Goal: Transaction & Acquisition: Purchase product/service

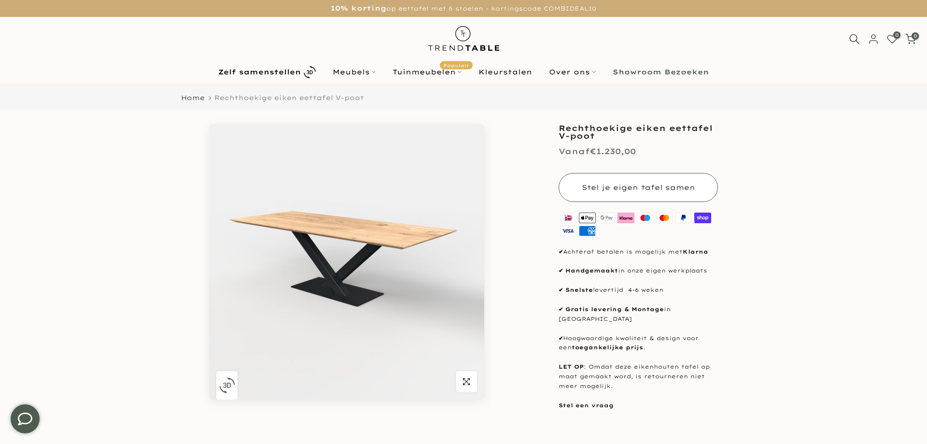
click at [603, 186] on span "Stel je eigen tafel samen" at bounding box center [638, 187] width 113 height 9
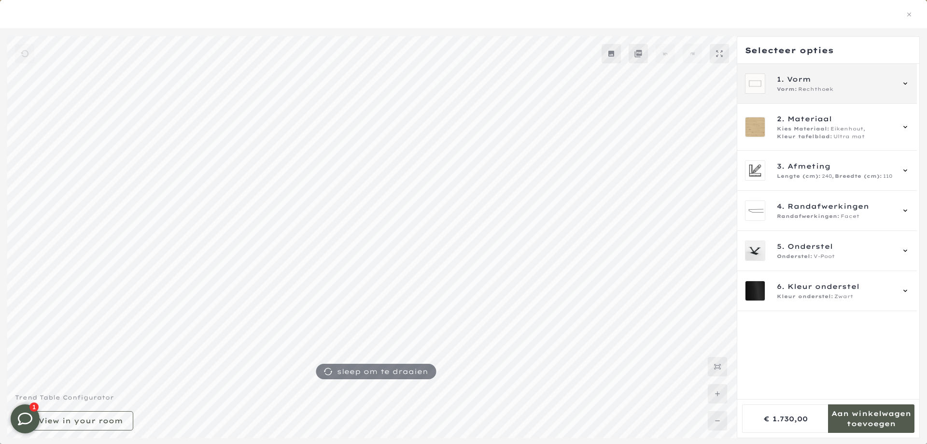
click at [776, 87] on div "1. Vorm Vorm: Rechthoek" at bounding box center [827, 83] width 164 height 20
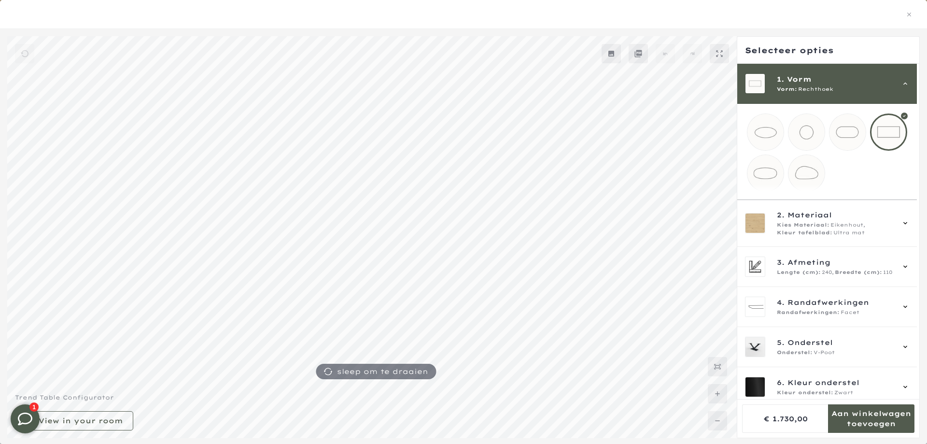
click at [766, 160] on mmq-loader at bounding box center [766, 173] width 36 height 36
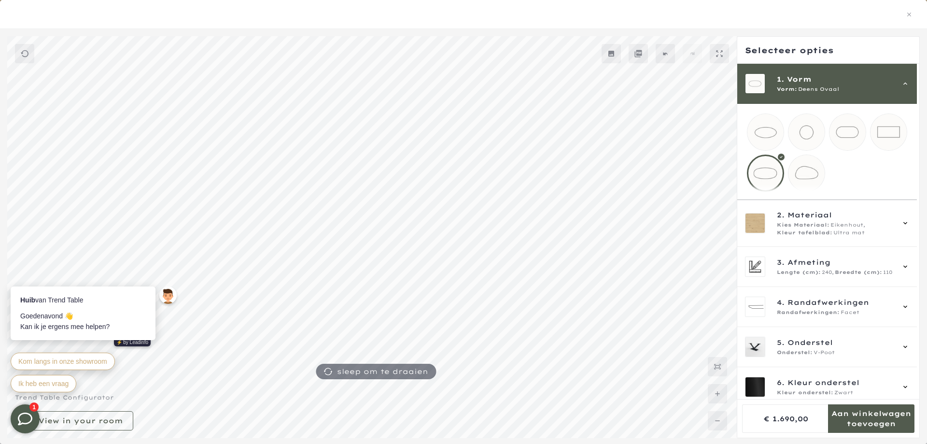
click at [819, 92] on span "Deens Ovaal" at bounding box center [818, 89] width 41 height 8
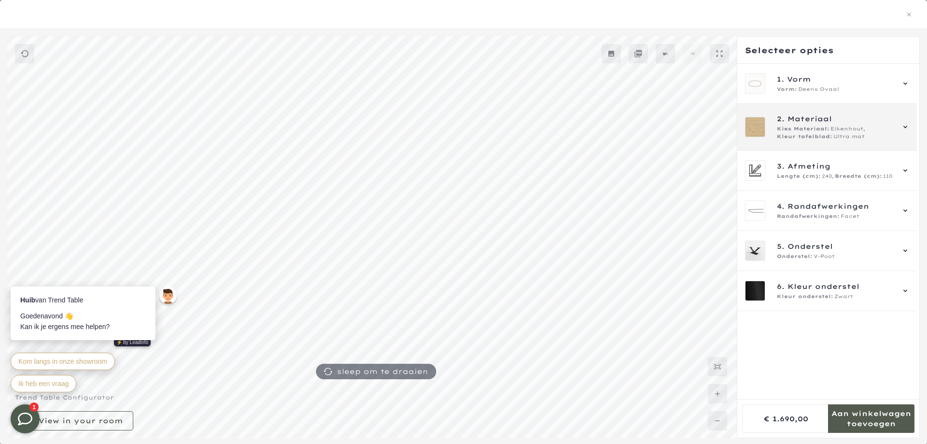
click at [818, 126] on span "Kies Materiaal:" at bounding box center [803, 129] width 53 height 8
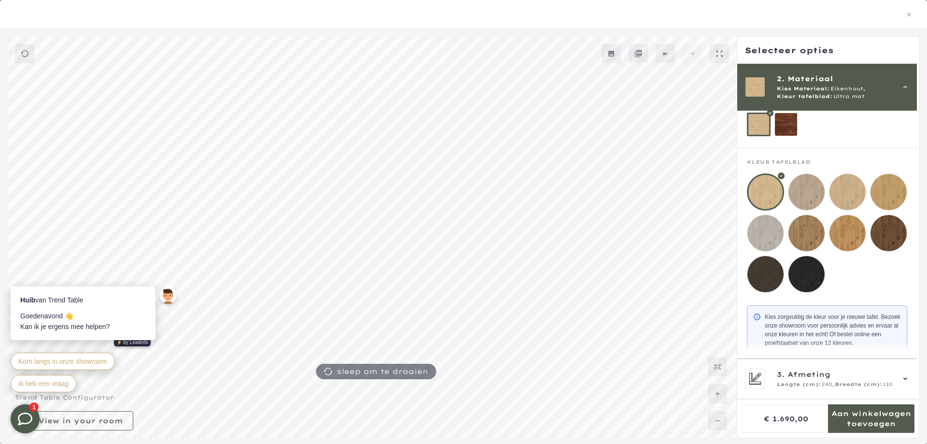
scroll to position [63, 0]
click at [812, 235] on mmq-loader at bounding box center [807, 232] width 36 height 36
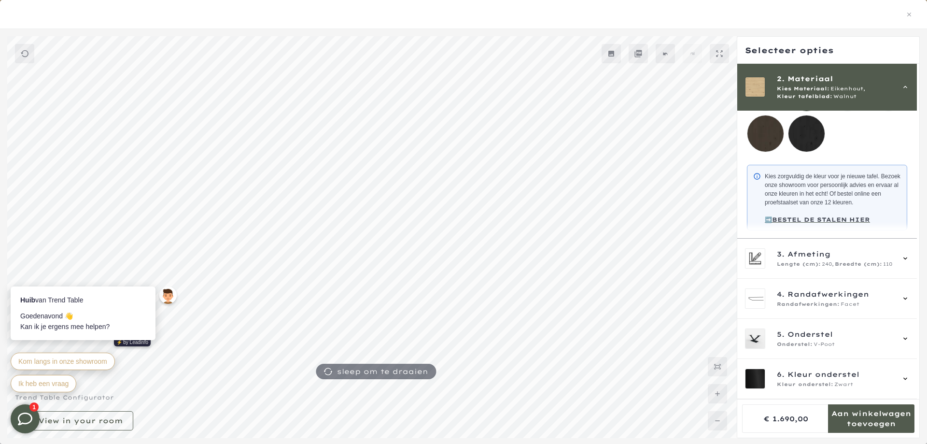
scroll to position [216, 0]
click at [822, 269] on div "3. Afmeting Lengte (cm): 240, Breedte (cm): 110" at bounding box center [827, 259] width 180 height 40
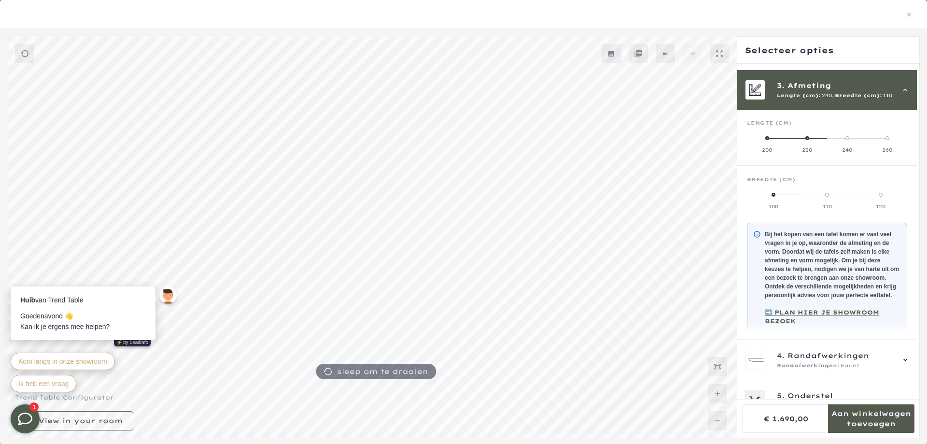
scroll to position [87, 0]
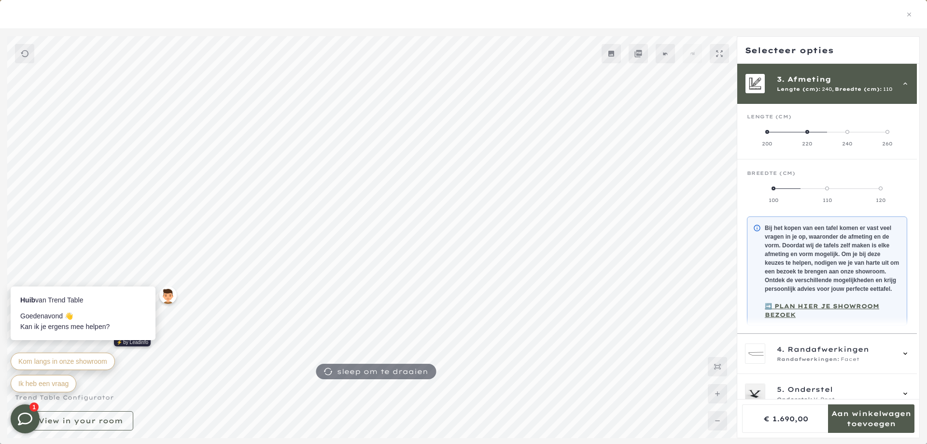
click at [883, 189] on span at bounding box center [881, 188] width 4 height 4
click at [892, 134] on label "260" at bounding box center [887, 137] width 40 height 19
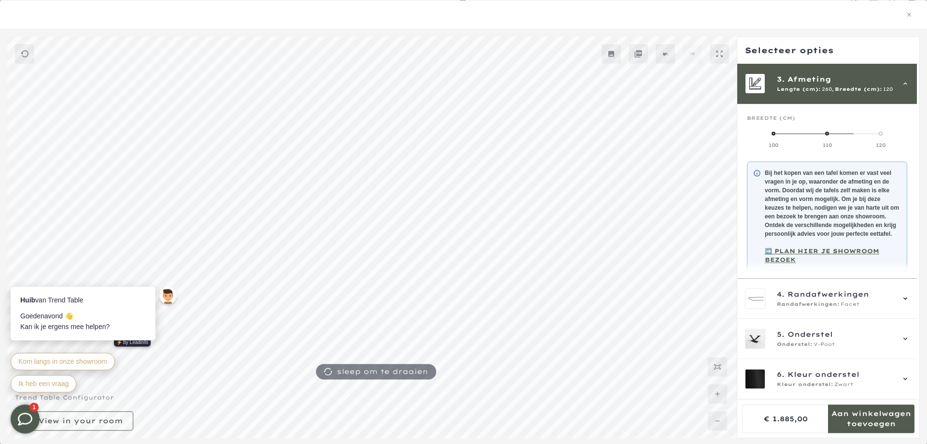
scroll to position [41, 0]
click at [811, 300] on div "4. Randafwerkingen Randafwerkingen: Facet" at bounding box center [835, 298] width 117 height 19
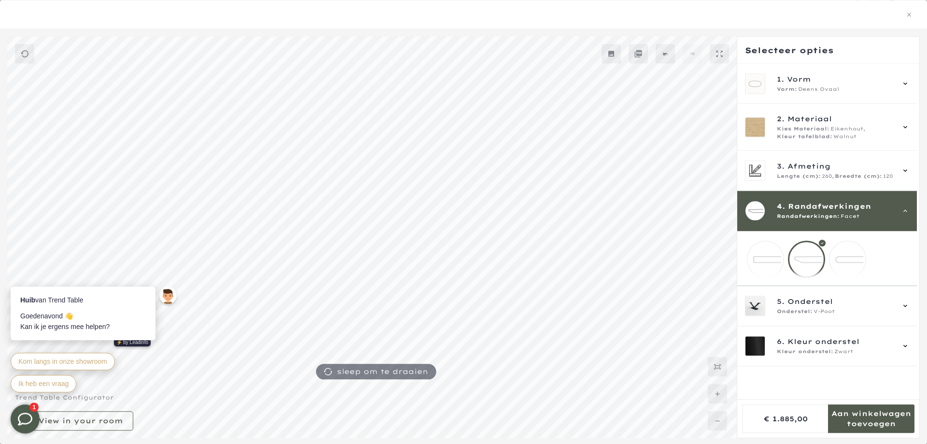
scroll to position [0, 0]
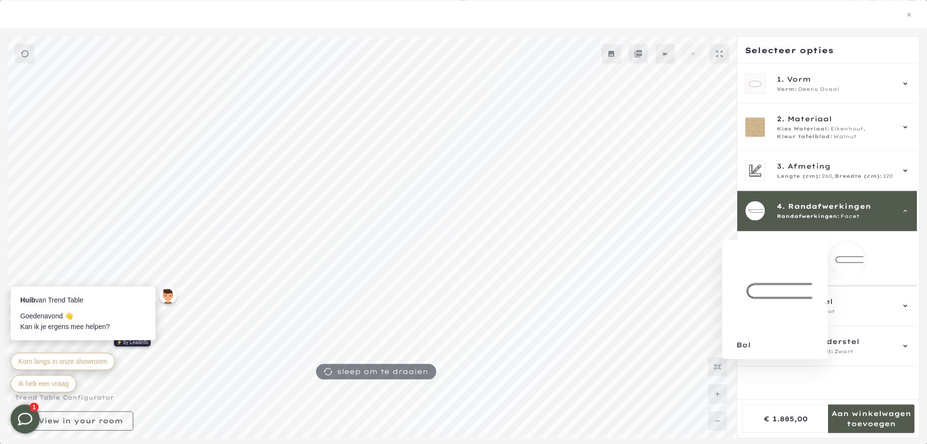
click at [849, 258] on mmq-loader at bounding box center [848, 259] width 36 height 36
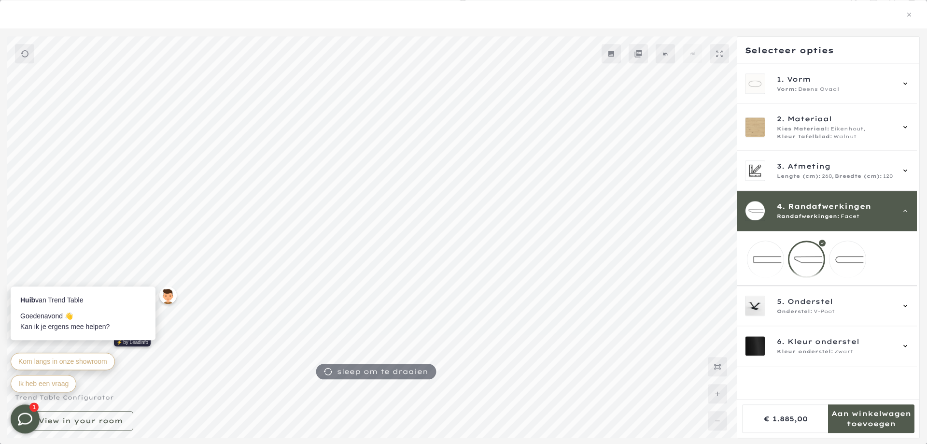
scroll to position [41, 0]
click at [819, 257] on mmq-loader at bounding box center [807, 259] width 36 height 36
click at [803, 307] on span "Onderstel" at bounding box center [810, 301] width 45 height 11
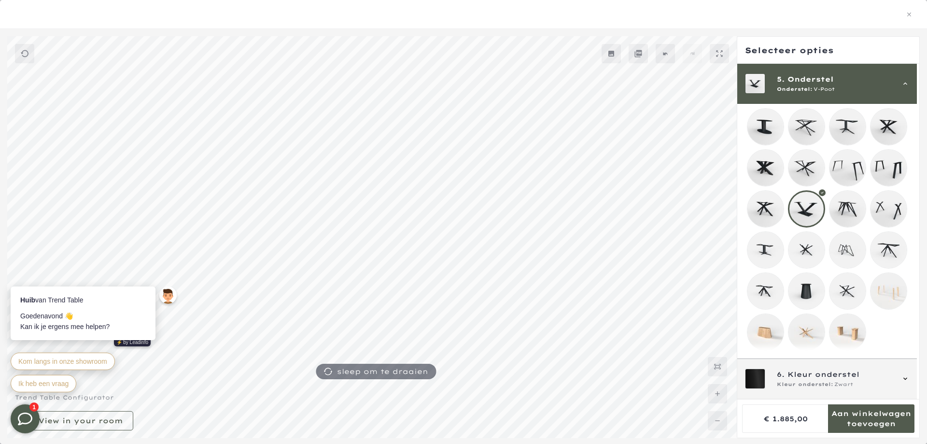
scroll to position [235, 0]
click at [804, 369] on span "Kleur onderstel" at bounding box center [824, 374] width 72 height 11
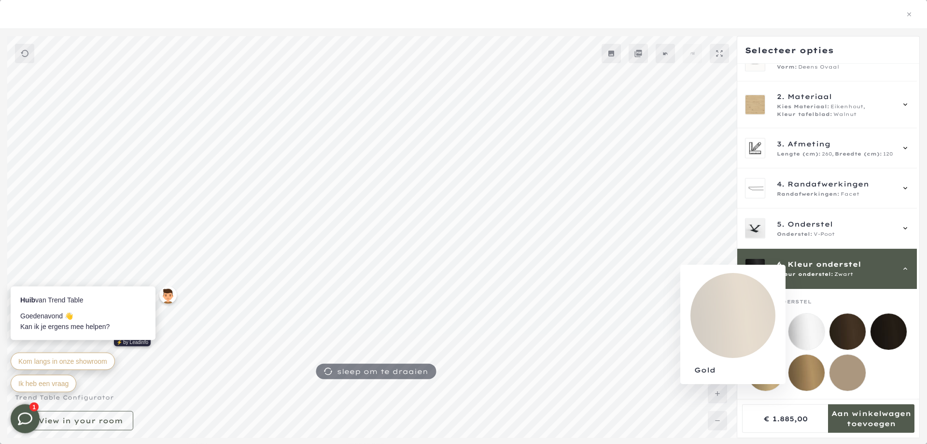
scroll to position [32, 0]
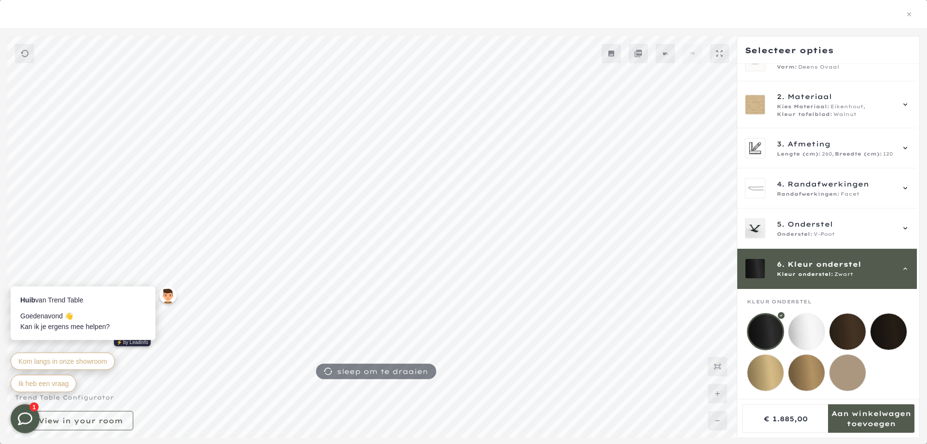
click at [850, 324] on mmq-loader at bounding box center [848, 331] width 36 height 36
click at [772, 322] on mmq-loader at bounding box center [766, 331] width 36 height 36
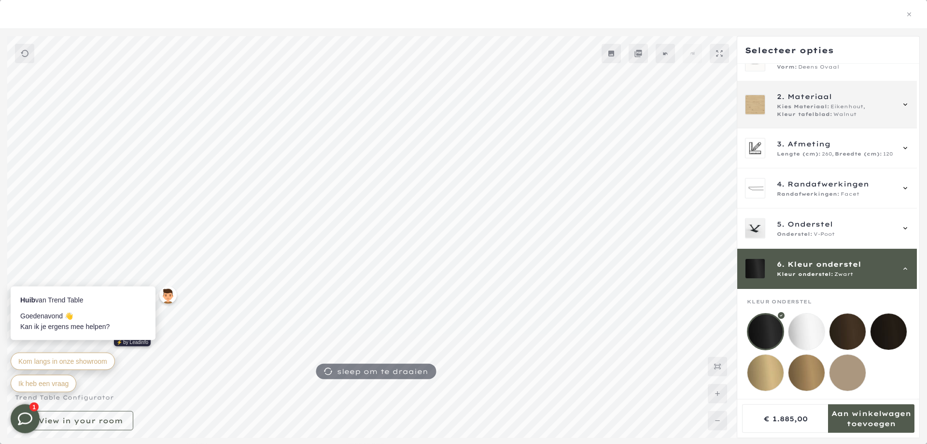
click at [808, 111] on span "Kleur tafelblad:" at bounding box center [805, 115] width 56 height 8
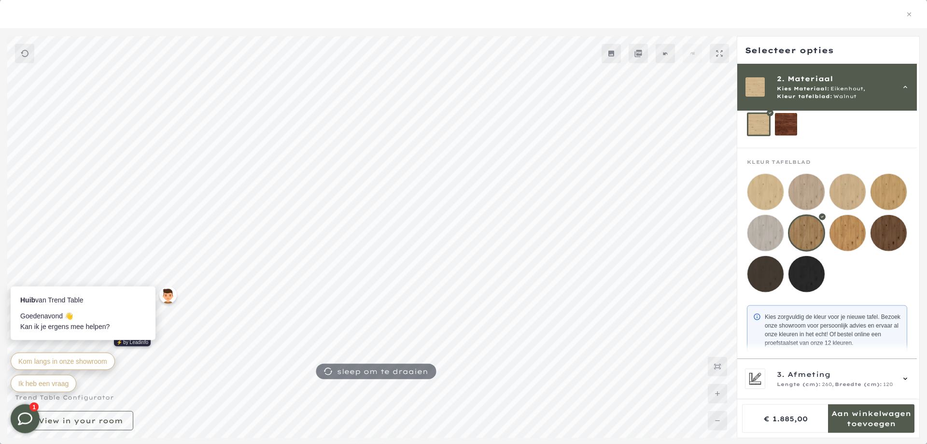
scroll to position [63, 0]
click at [787, 126] on mmq-loader at bounding box center [786, 124] width 23 height 23
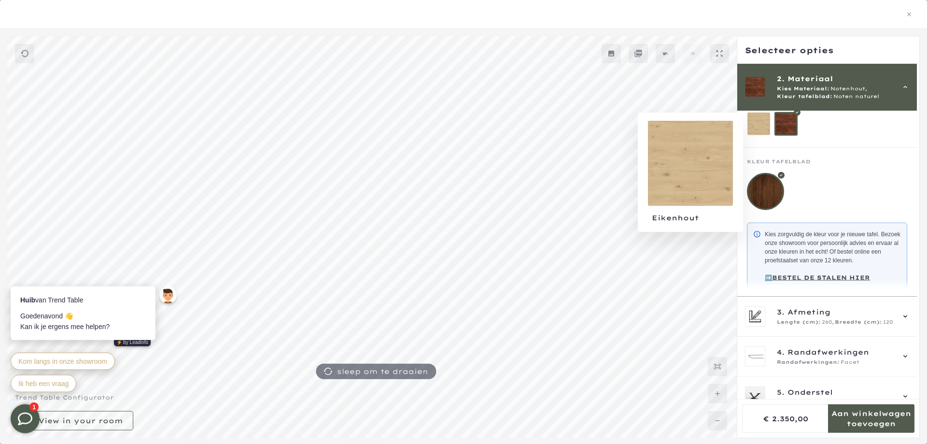
click at [761, 127] on mmq-loader at bounding box center [759, 124] width 23 height 23
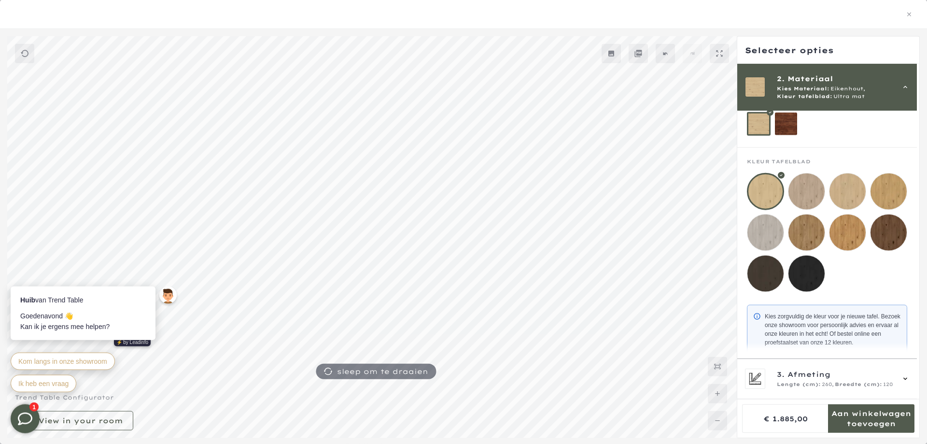
click at [806, 235] on mmq-loader at bounding box center [807, 232] width 36 height 36
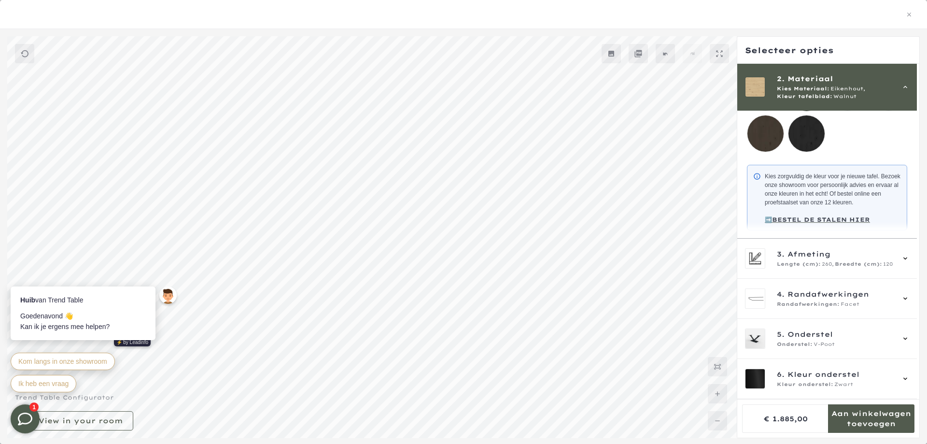
scroll to position [242, 0]
click at [876, 290] on span "4. Randafwerkingen" at bounding box center [835, 294] width 117 height 11
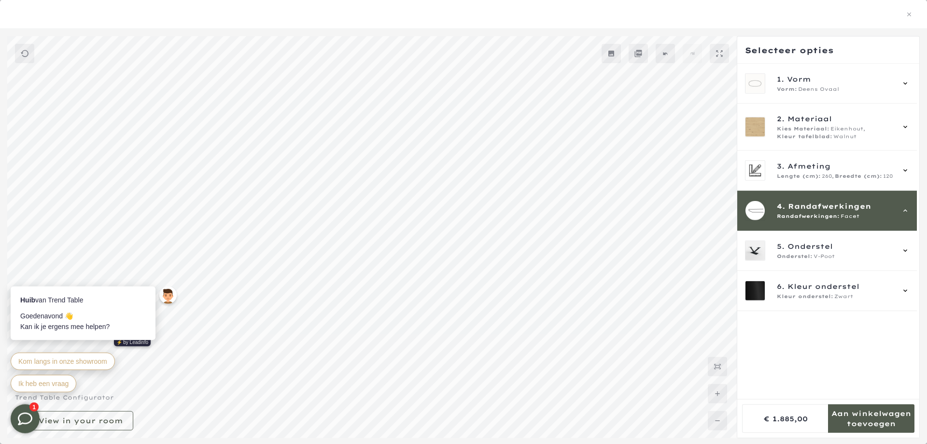
scroll to position [0, 0]
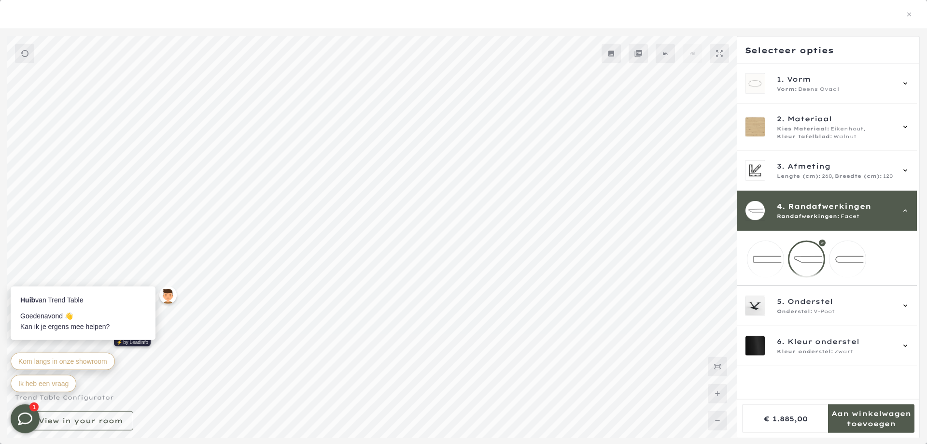
click at [850, 255] on mmq-loader at bounding box center [848, 259] width 36 height 36
click at [800, 255] on mmq-loader at bounding box center [807, 259] width 36 height 36
click at [809, 162] on span "Afmeting" at bounding box center [809, 166] width 43 height 11
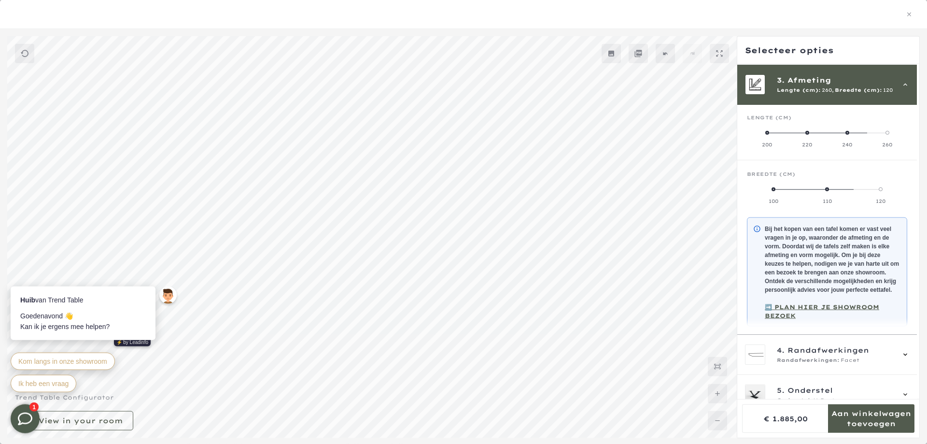
scroll to position [87, 0]
click at [829, 185] on label "110" at bounding box center [828, 193] width 54 height 19
click at [821, 176] on mmq-components-mapper at bounding box center [827, 182] width 180 height 47
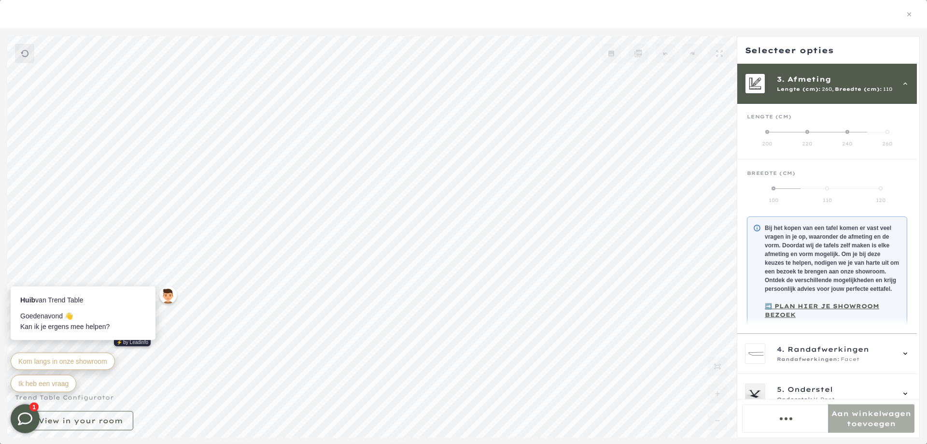
click at [837, 204] on mmq-components-mapper at bounding box center [827, 182] width 180 height 47
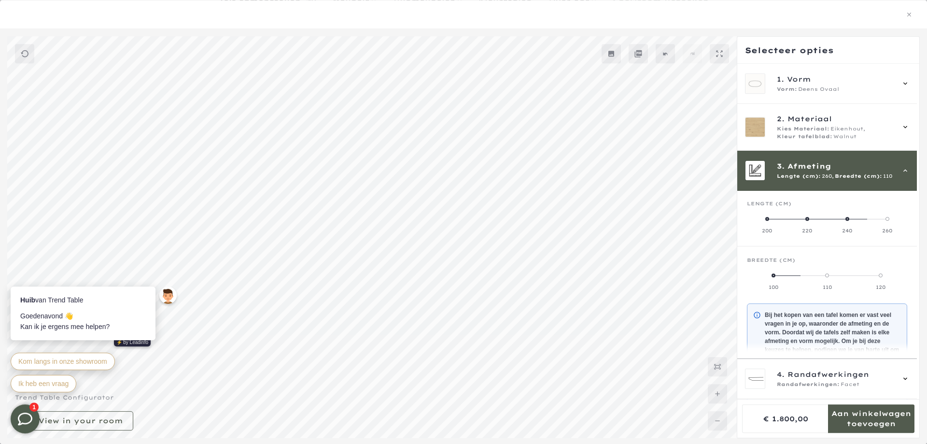
scroll to position [71, 0]
click at [849, 220] on label "240" at bounding box center [847, 224] width 40 height 19
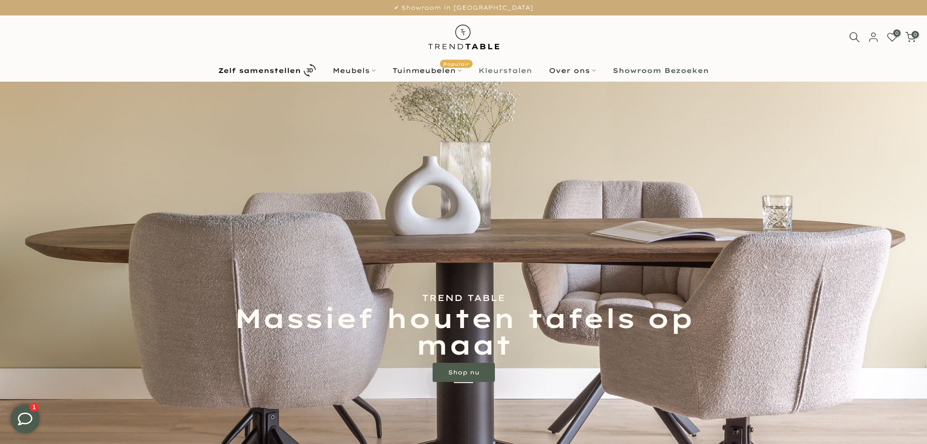
click at [497, 70] on link "Kleurstalen" at bounding box center [505, 71] width 71 height 12
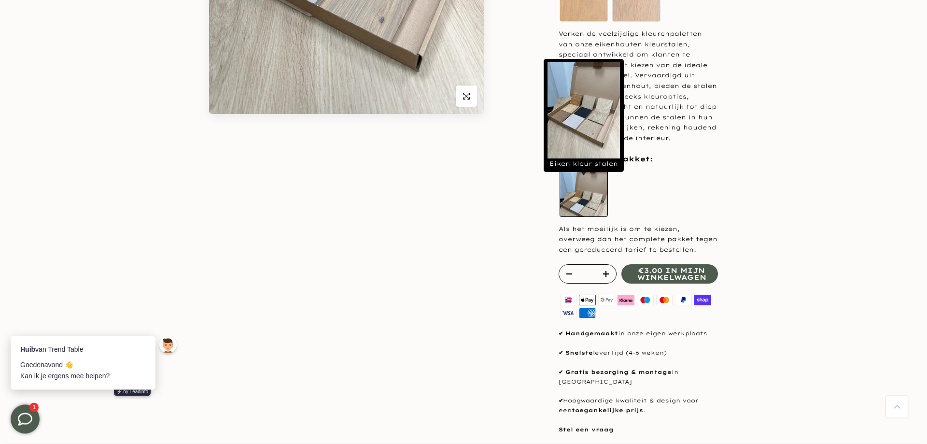
click at [573, 210] on label "Eiken kleur stalen" at bounding box center [584, 193] width 48 height 48
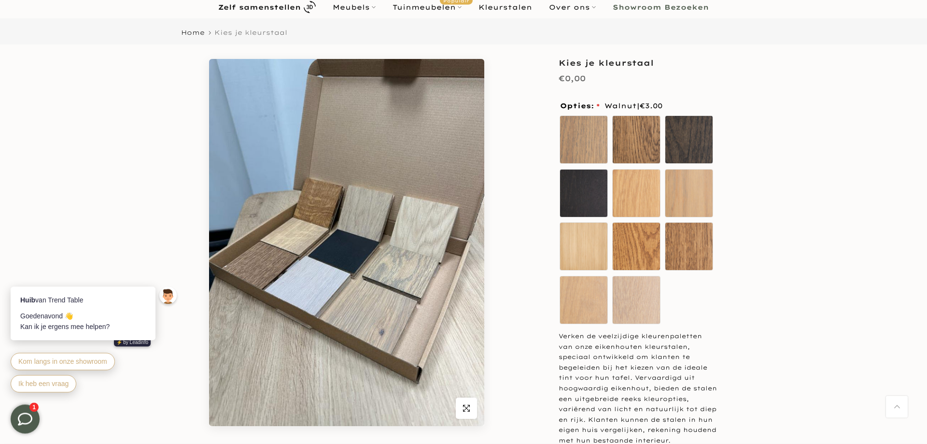
scroll to position [63, 0]
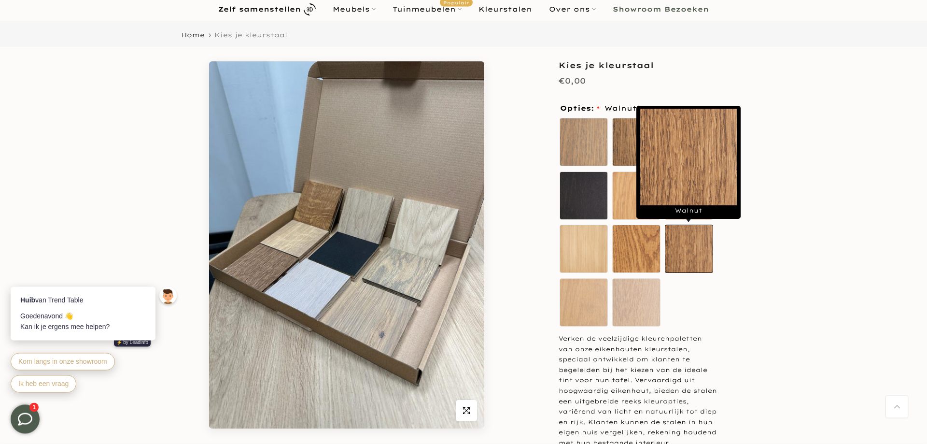
click at [679, 243] on label "Walnut" at bounding box center [689, 249] width 48 height 48
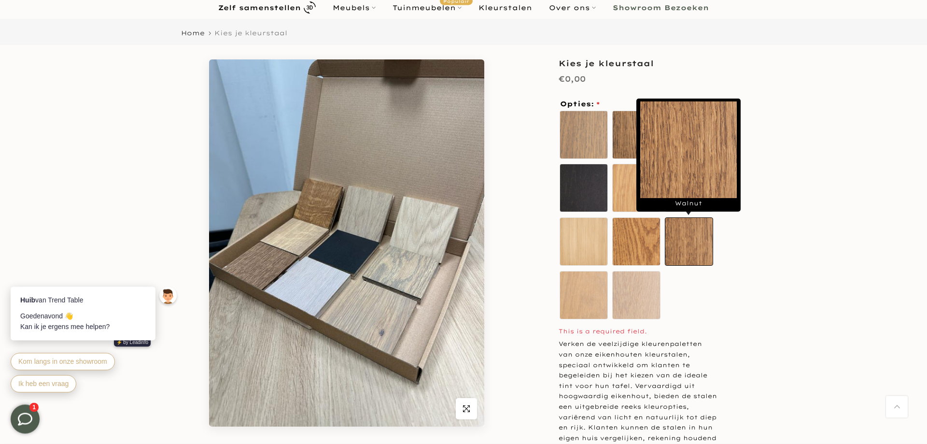
click at [703, 238] on label "Walnut" at bounding box center [689, 242] width 48 height 48
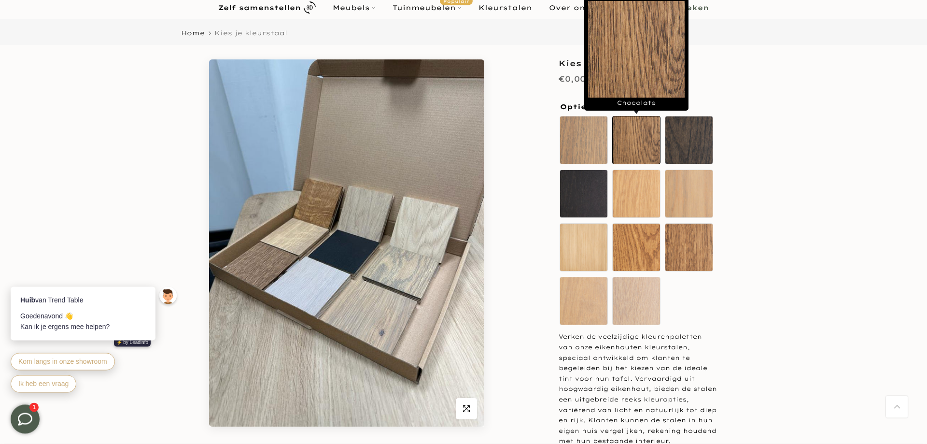
click at [644, 151] on label "Chocolate" at bounding box center [636, 140] width 48 height 48
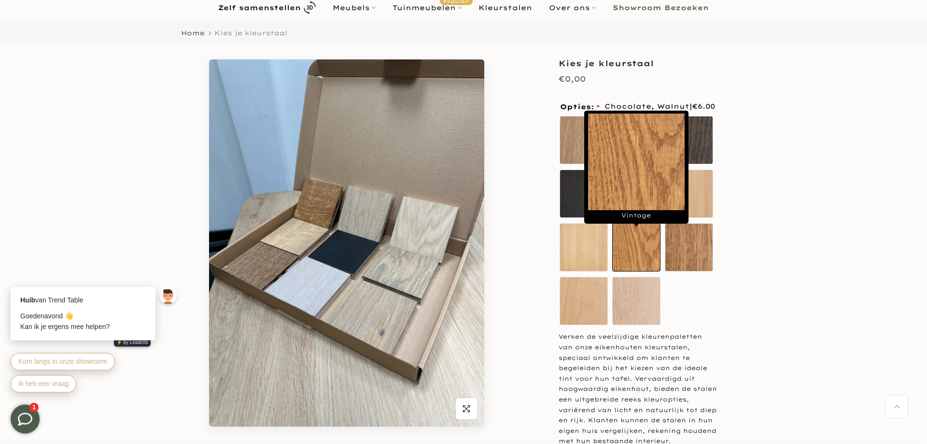
click at [638, 245] on label "Vintage" at bounding box center [636, 247] width 48 height 48
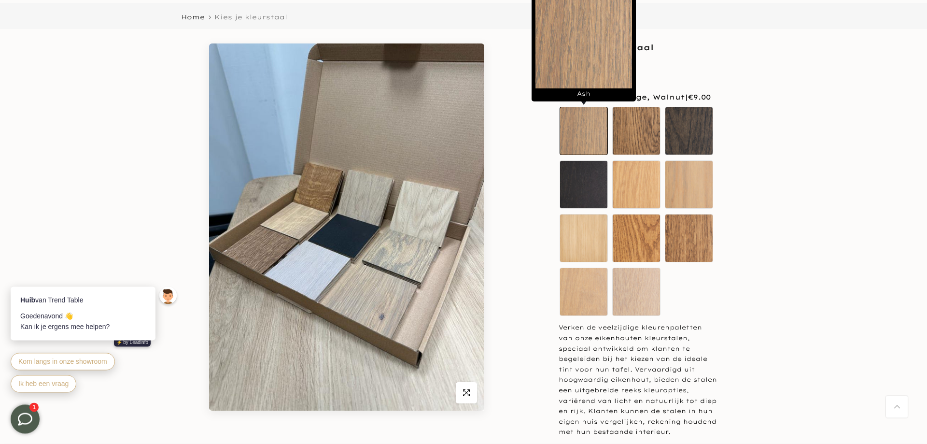
scroll to position [78, 0]
click at [581, 133] on label "Ash" at bounding box center [584, 131] width 48 height 48
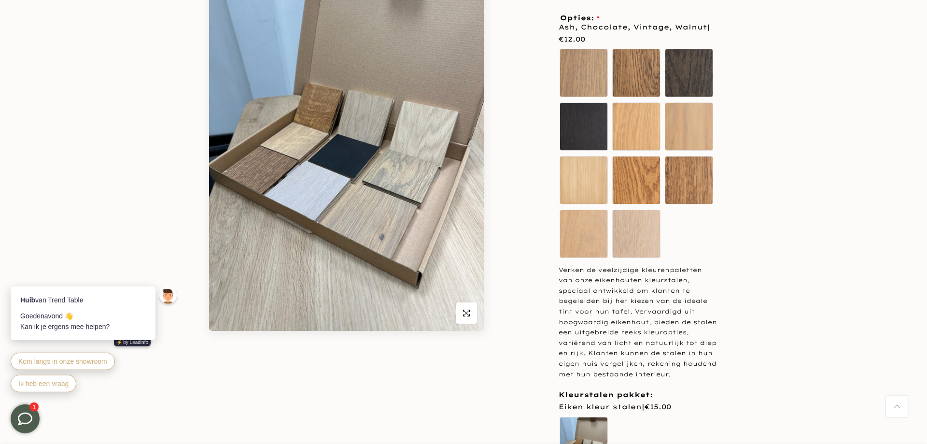
scroll to position [159, 0]
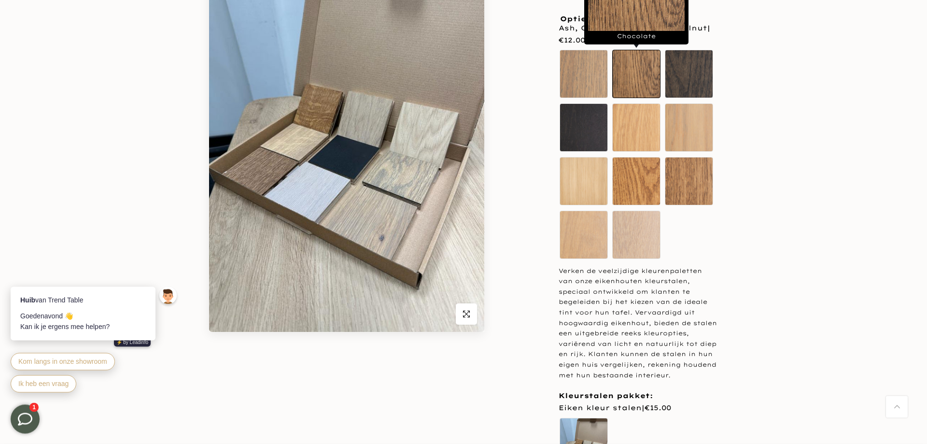
drag, startPoint x: 596, startPoint y: 83, endPoint x: 632, endPoint y: 84, distance: 36.2
click at [632, 84] on div "Ash Chocolate Coal Deep Black Sand Oak" at bounding box center [638, 156] width 159 height 214
click at [632, 84] on label "Chocolate" at bounding box center [636, 74] width 48 height 48
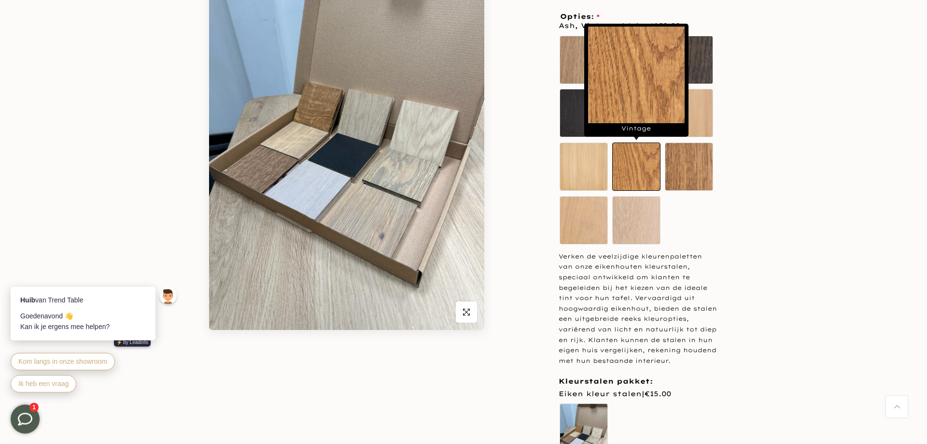
click at [634, 162] on label "Vintage" at bounding box center [636, 167] width 48 height 48
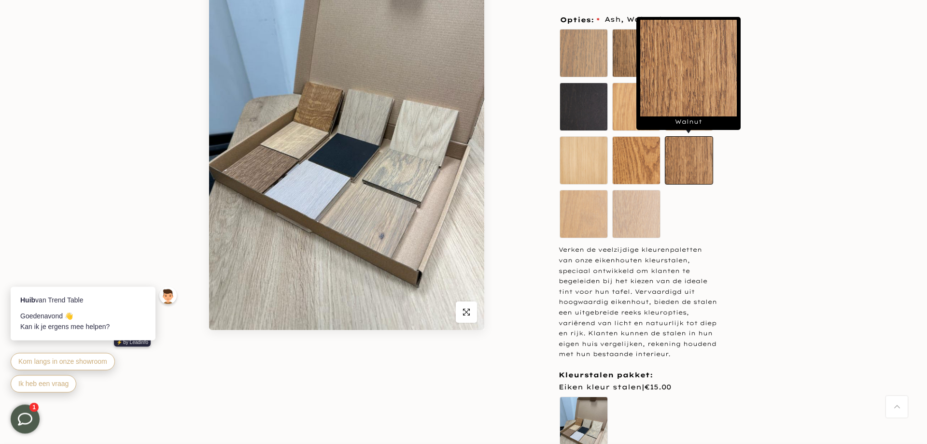
click at [676, 165] on label "Walnut" at bounding box center [689, 160] width 48 height 48
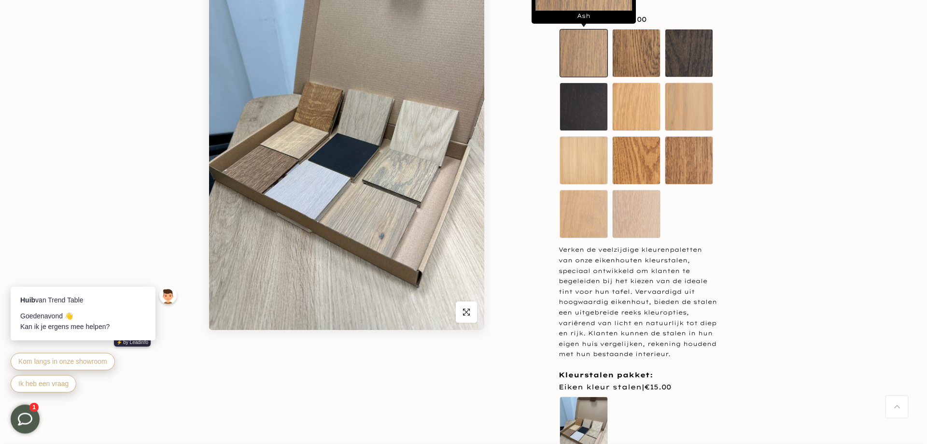
click at [577, 57] on label "Ash" at bounding box center [584, 53] width 48 height 48
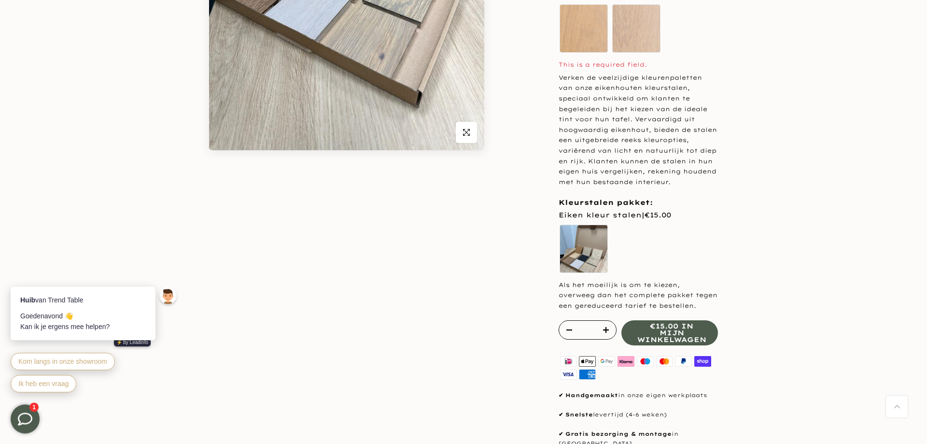
scroll to position [369, 0]
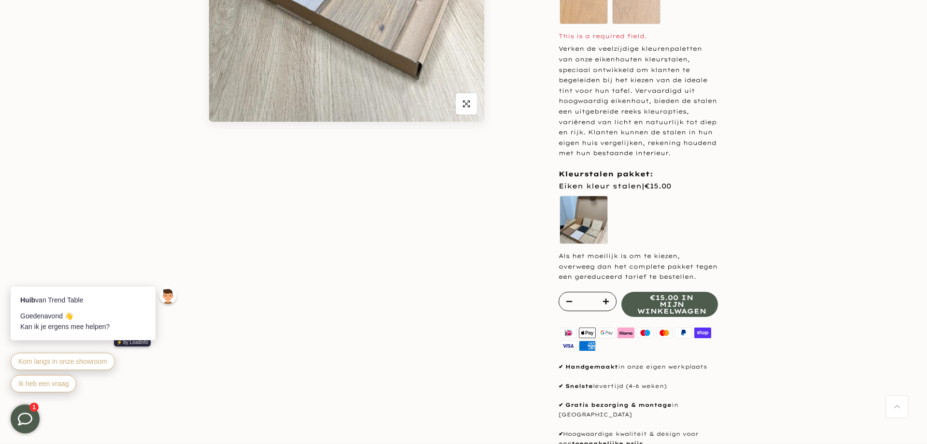
click at [662, 317] on div "* €15.00 in mijn winkelwagen" at bounding box center [638, 304] width 159 height 25
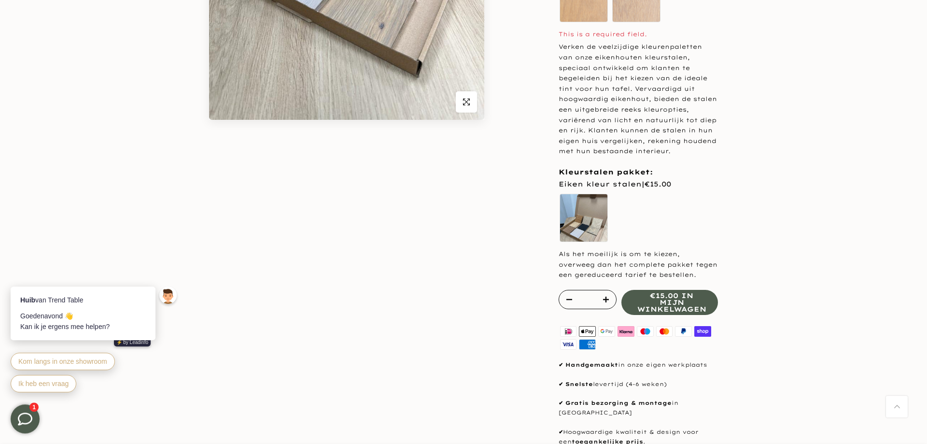
click at [677, 315] on div "* €15.00 in mijn winkelwagen" at bounding box center [638, 302] width 159 height 25
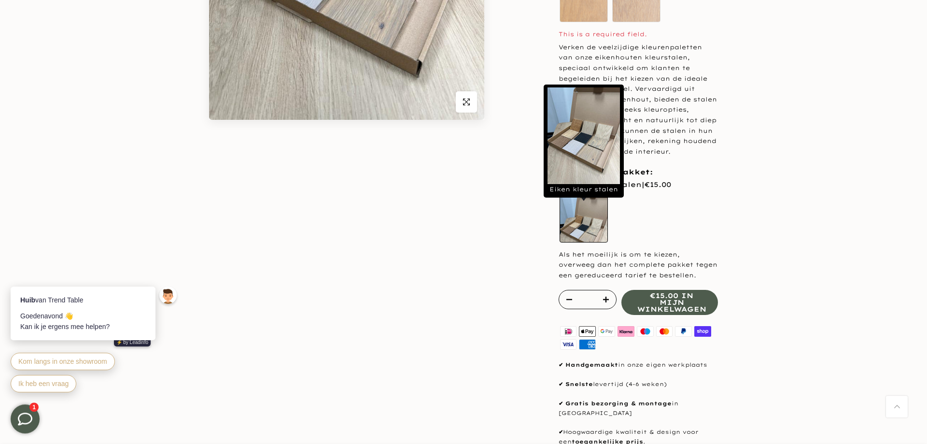
drag, startPoint x: 578, startPoint y: 241, endPoint x: 587, endPoint y: 239, distance: 9.0
click at [587, 239] on label "Eiken kleur stalen" at bounding box center [584, 218] width 48 height 48
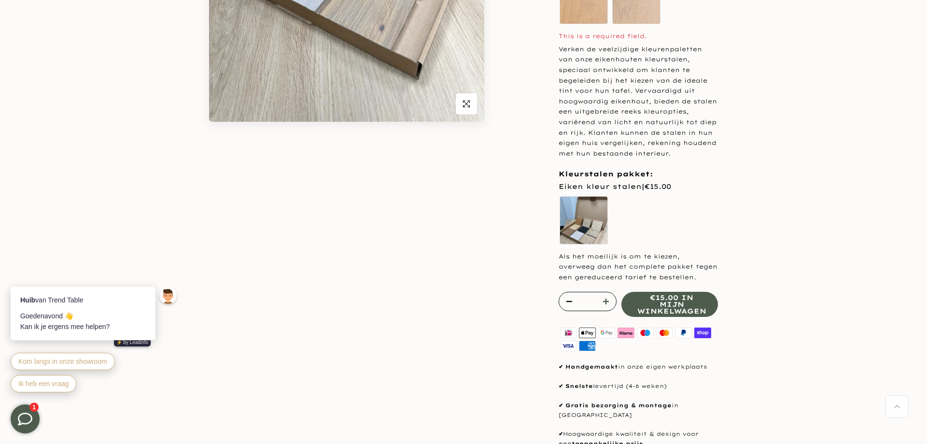
click at [606, 304] on icon "button" at bounding box center [606, 301] width 6 height 6
type input "*"
click at [569, 302] on icon "button" at bounding box center [570, 301] width 6 height 1
type input "*"
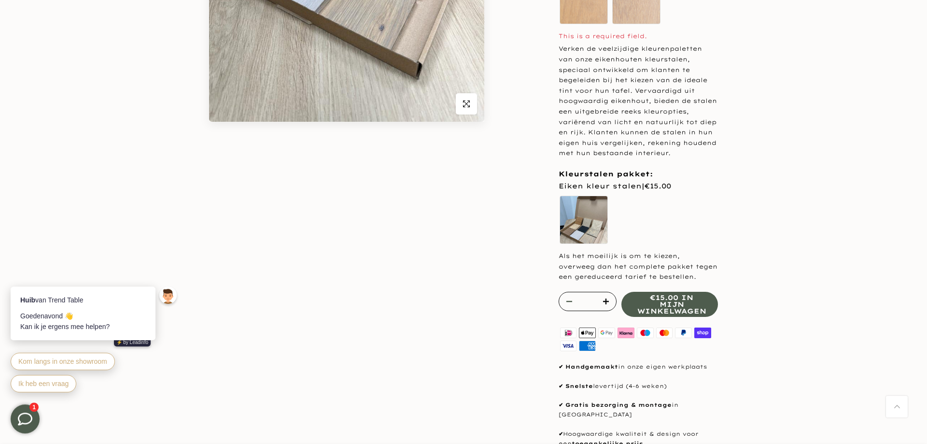
type input "*"
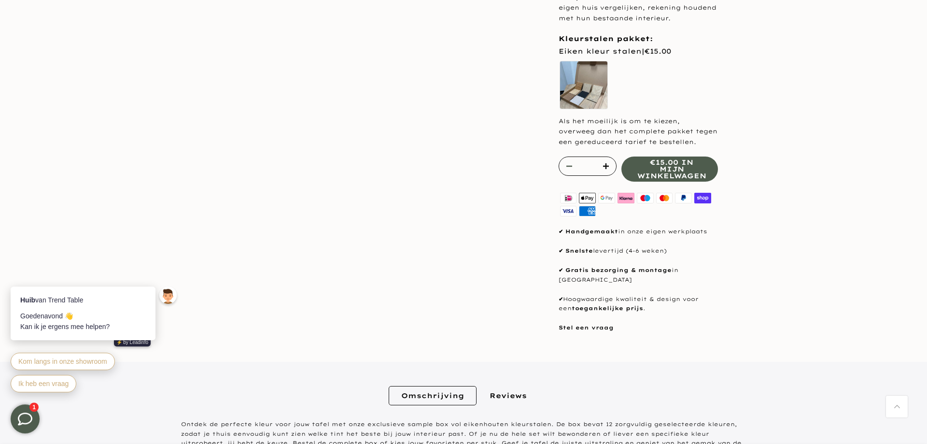
scroll to position [490, 0]
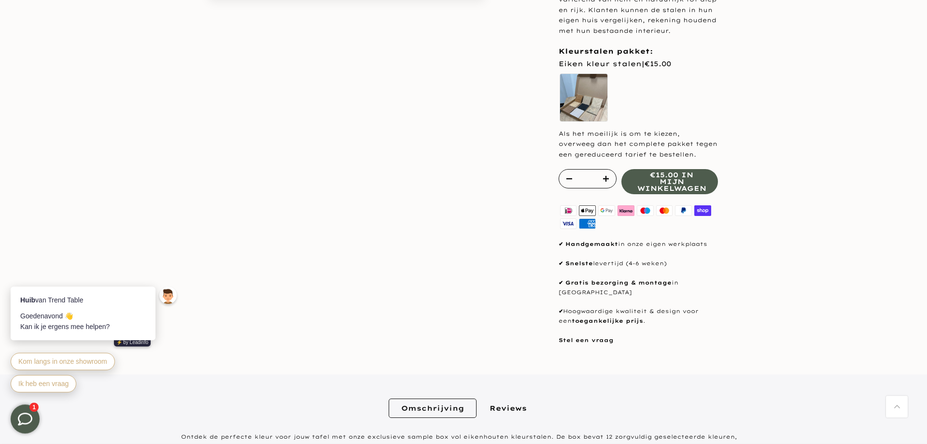
click at [655, 194] on div "* €15.00 in mijn winkelwagen" at bounding box center [638, 181] width 159 height 25
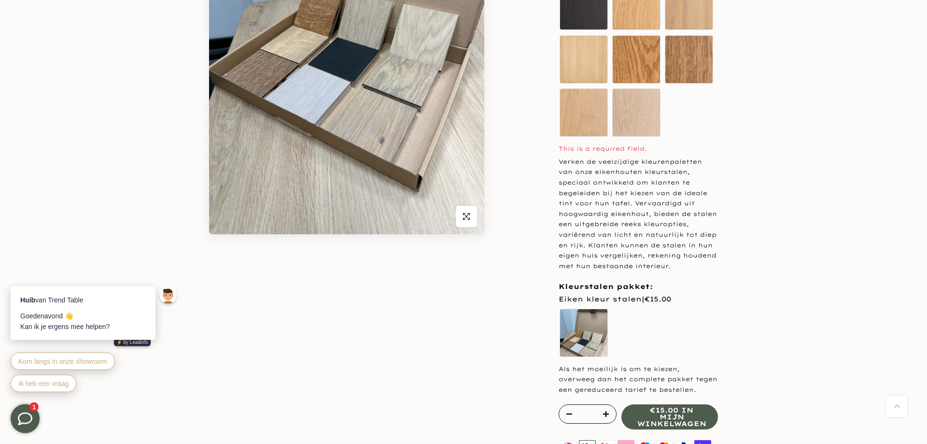
scroll to position [258, 0]
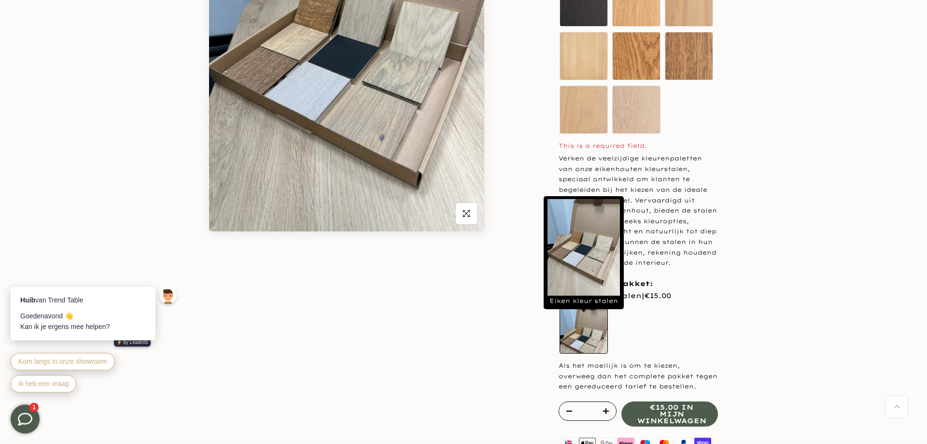
click at [579, 344] on label "Eiken kleur stalen" at bounding box center [584, 330] width 48 height 48
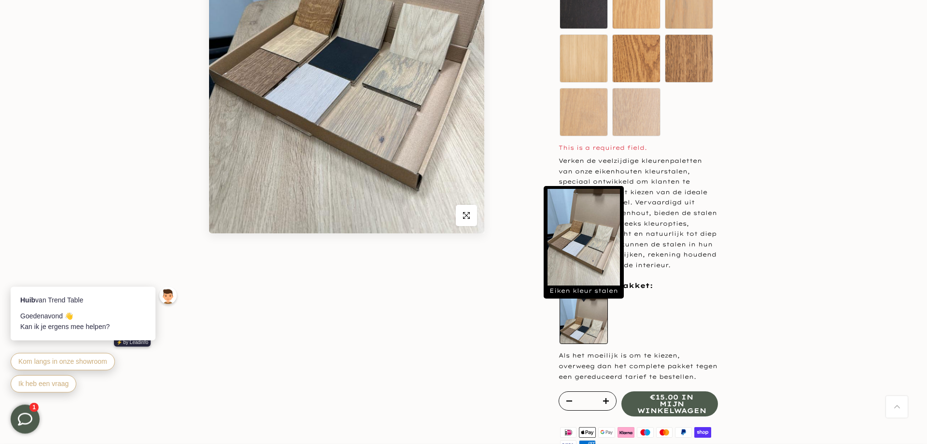
click at [590, 331] on label "Eiken kleur stalen" at bounding box center [584, 319] width 48 height 48
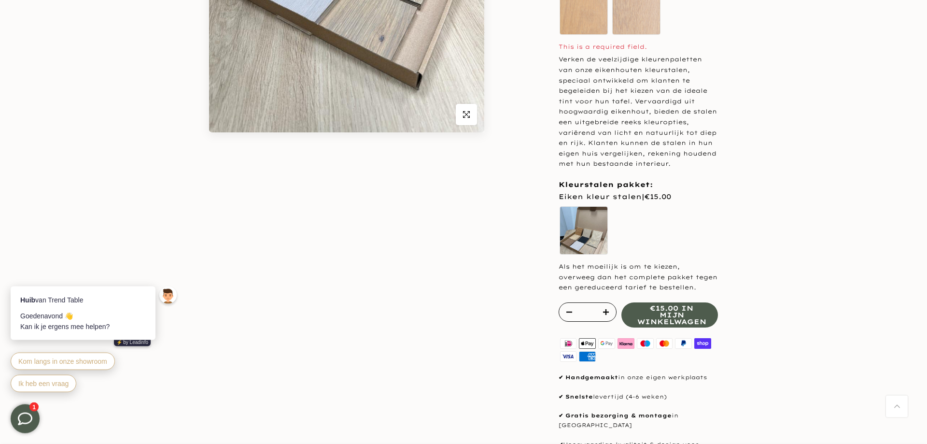
scroll to position [362, 0]
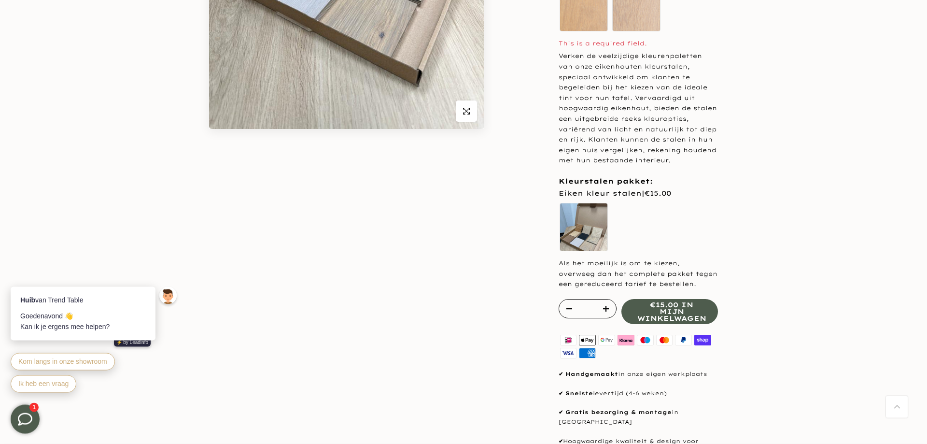
click at [661, 324] on div "* €15.00 in mijn winkelwagen" at bounding box center [638, 311] width 159 height 25
click at [600, 318] on div "*" at bounding box center [588, 308] width 58 height 19
click at [607, 312] on icon "button" at bounding box center [606, 309] width 6 height 6
type input "*"
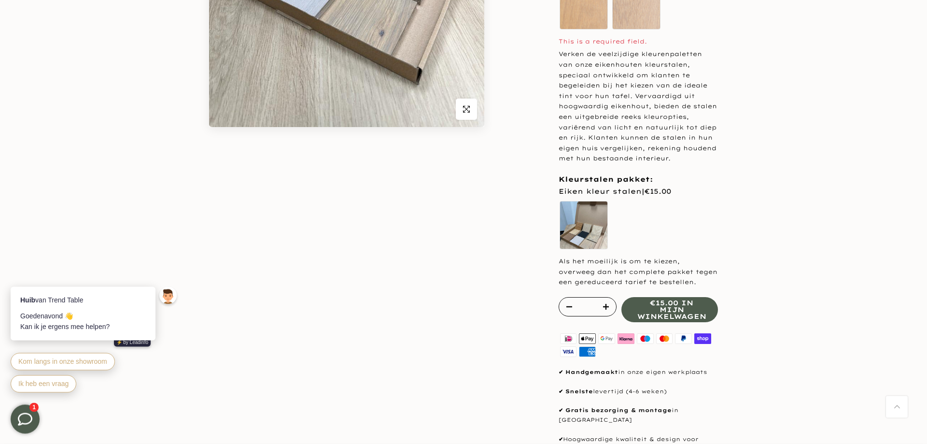
click at [652, 322] on div "* €15.00 in mijn winkelwagen" at bounding box center [638, 309] width 159 height 25
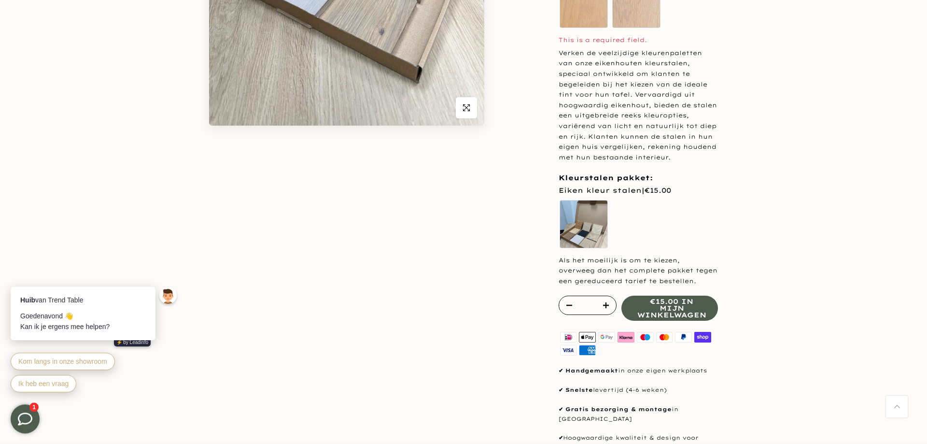
scroll to position [364, 0]
click at [569, 308] on icon "button" at bounding box center [570, 305] width 6 height 6
type input "*"
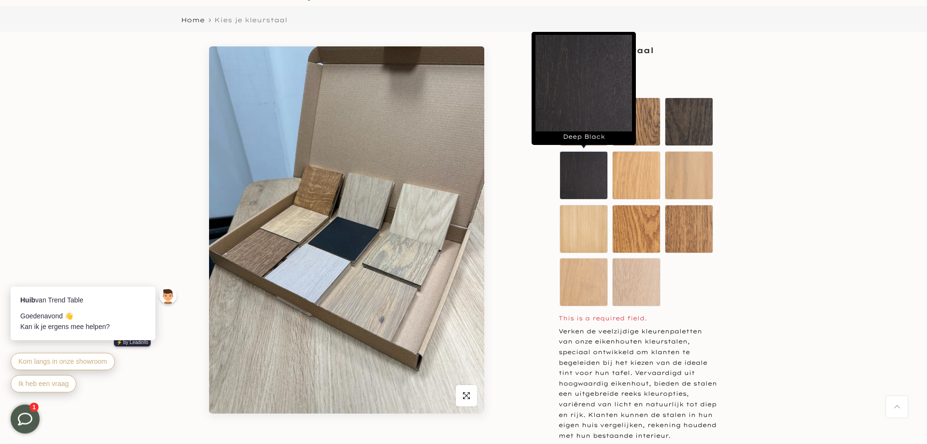
scroll to position [71, 0]
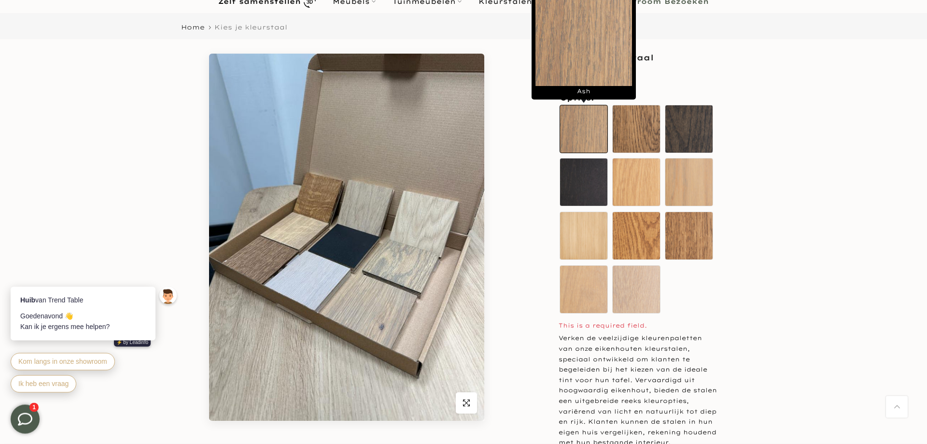
click at [589, 132] on label "Ash" at bounding box center [584, 129] width 48 height 48
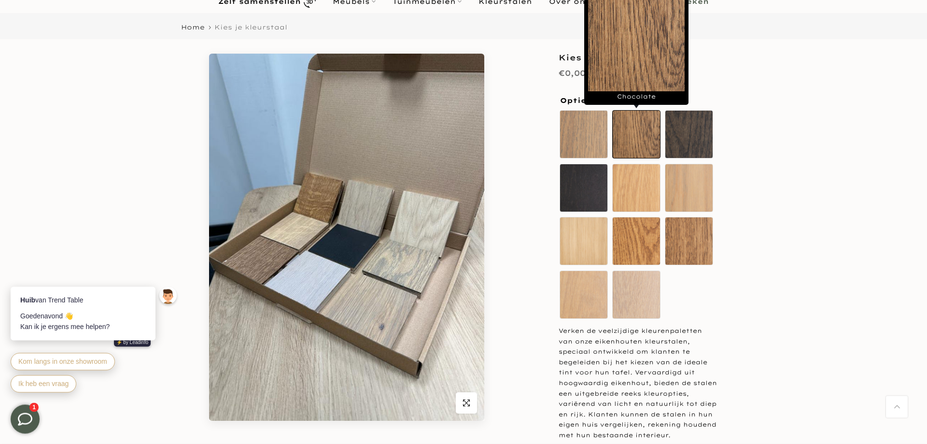
click at [647, 128] on label "Chocolate" at bounding box center [636, 134] width 48 height 48
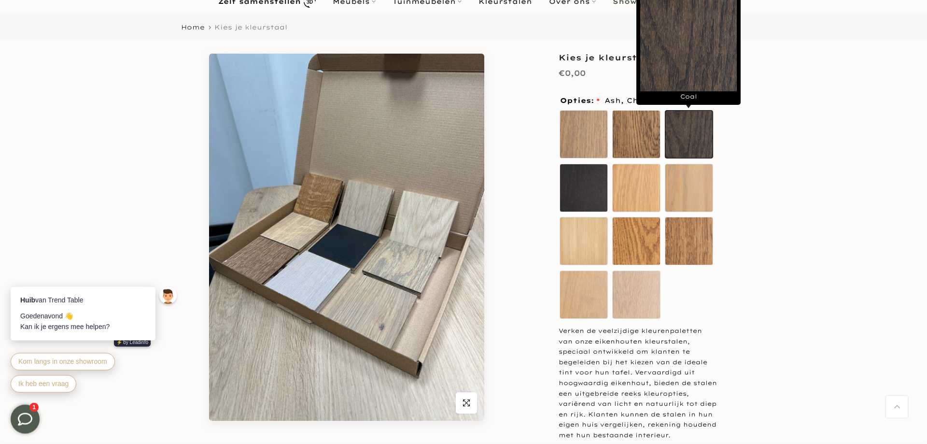
click at [681, 125] on label "Coal" at bounding box center [689, 134] width 48 height 48
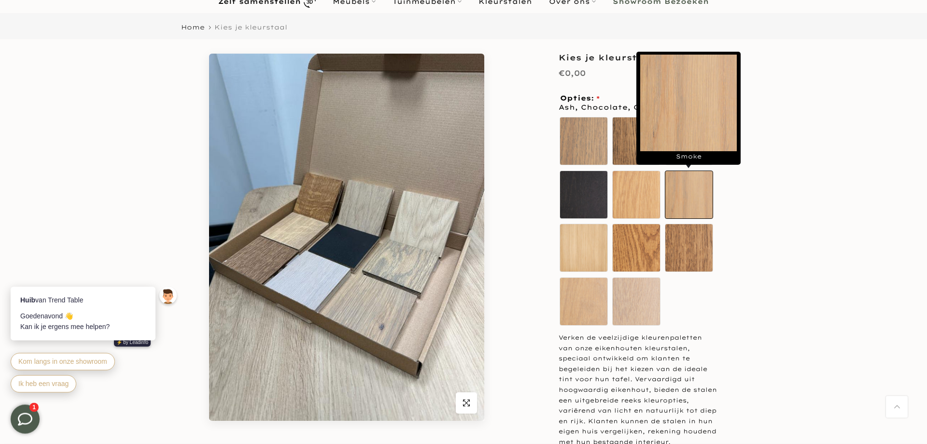
click at [686, 175] on label "Smoke" at bounding box center [689, 194] width 48 height 48
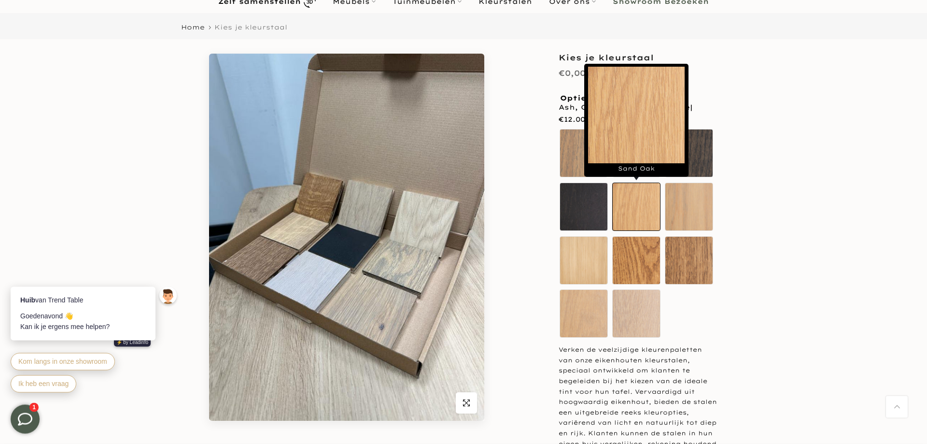
click at [637, 197] on label "Sand Oak" at bounding box center [636, 207] width 48 height 48
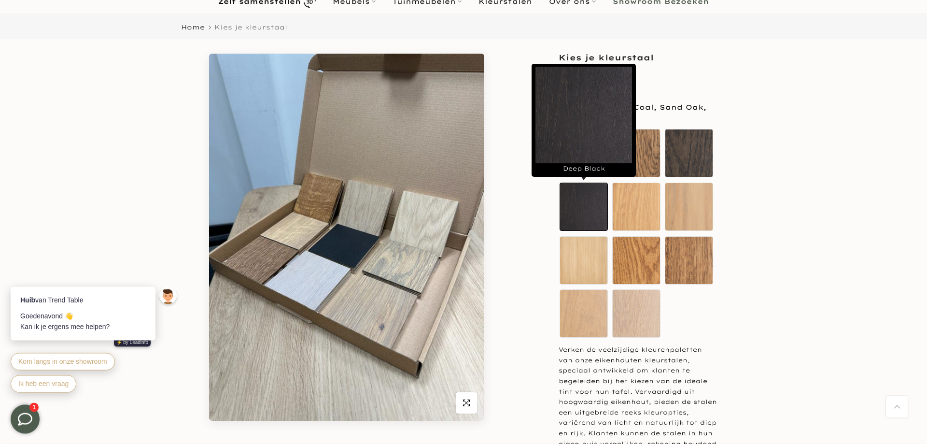
click at [591, 198] on label "Deep Black" at bounding box center [584, 207] width 48 height 48
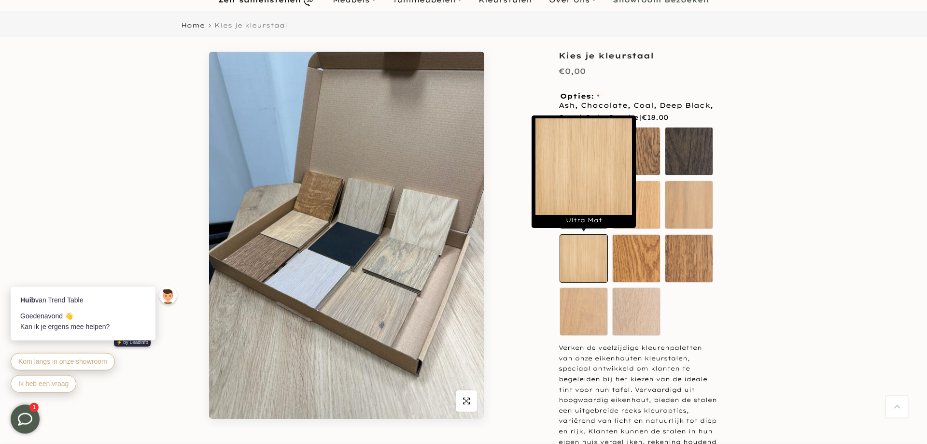
click at [586, 243] on label "Ultra Mat" at bounding box center [584, 258] width 48 height 48
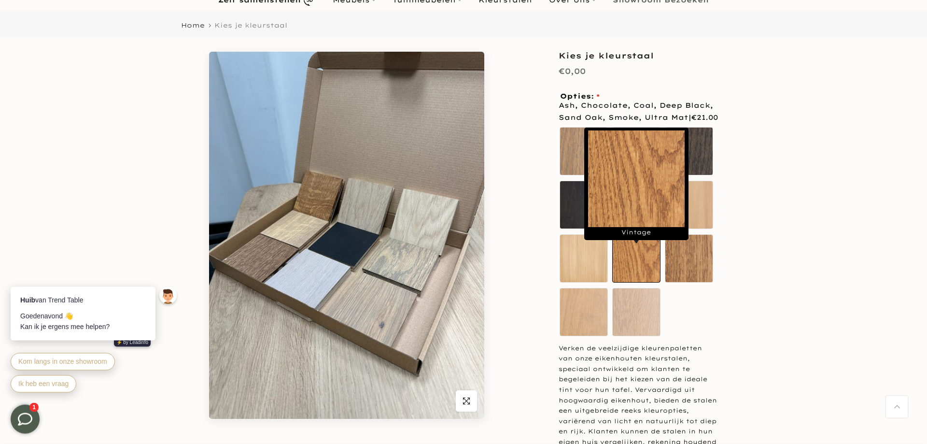
click at [624, 256] on label "Vintage" at bounding box center [636, 258] width 48 height 48
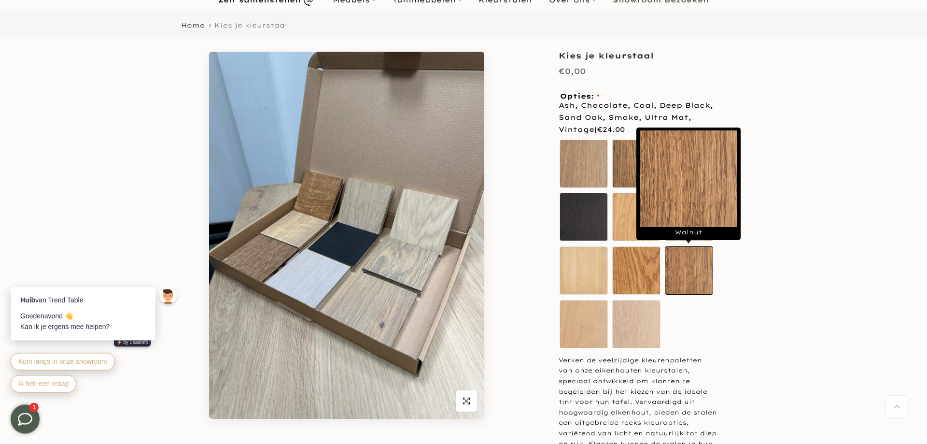
click at [680, 266] on label "Walnut" at bounding box center [689, 270] width 48 height 48
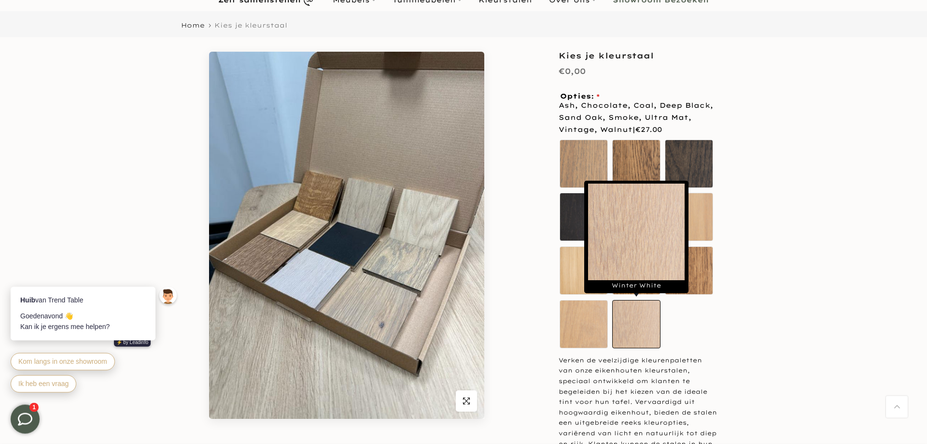
click at [643, 309] on label "Winter White" at bounding box center [636, 324] width 48 height 48
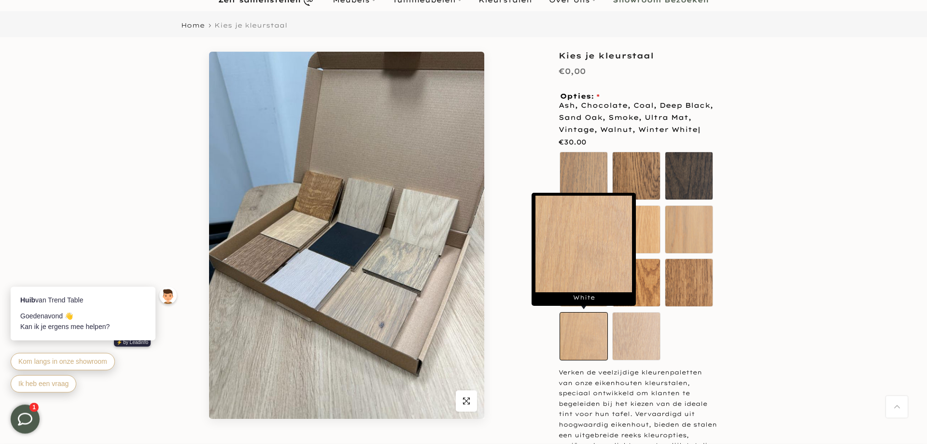
click at [597, 323] on label "White" at bounding box center [584, 336] width 48 height 48
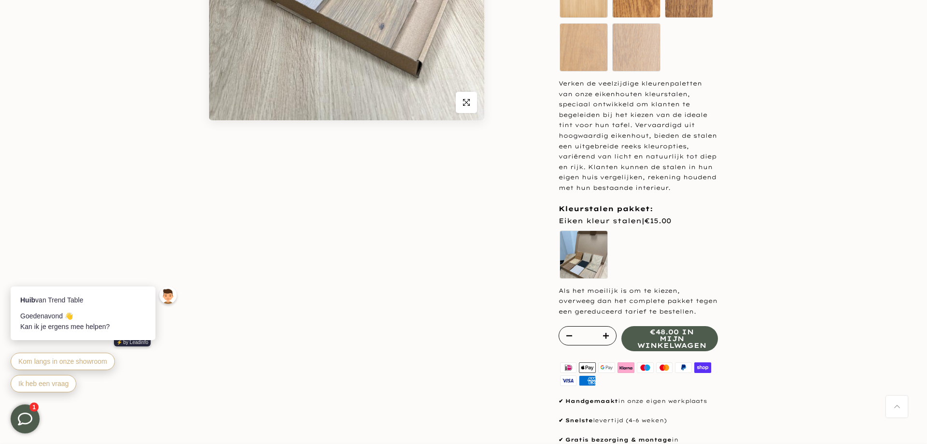
scroll to position [374, 0]
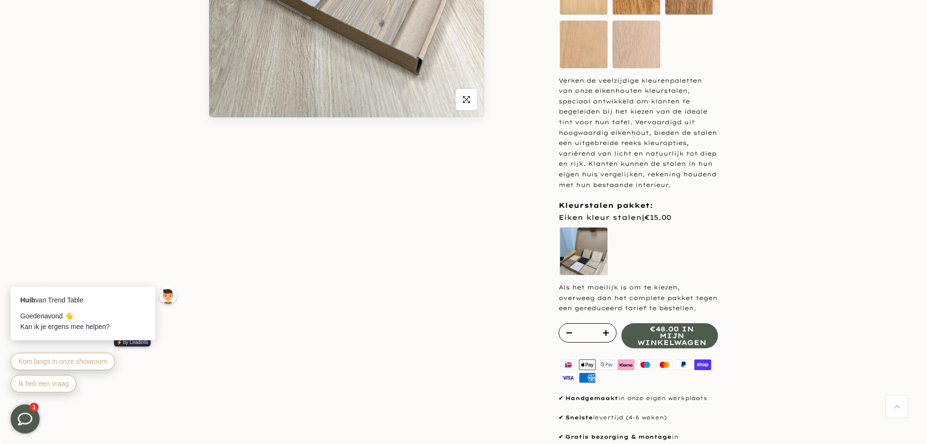
click at [677, 346] on span "€48.00 in mijn winkelwagen" at bounding box center [671, 336] width 69 height 20
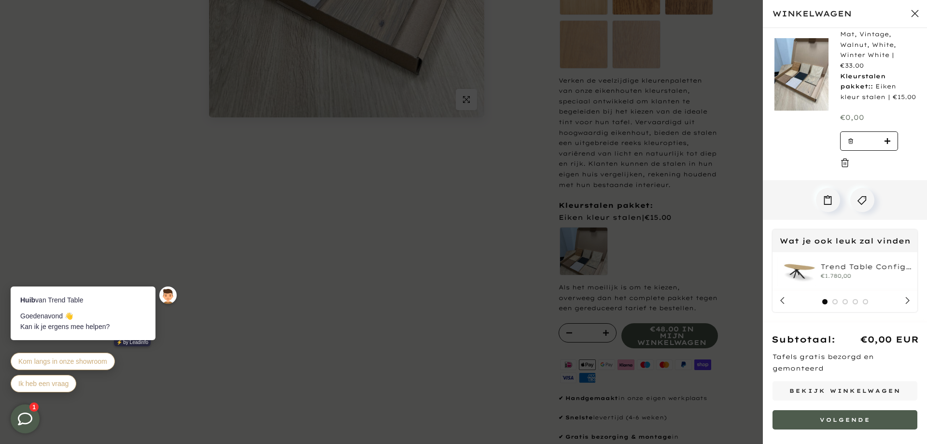
scroll to position [0, 0]
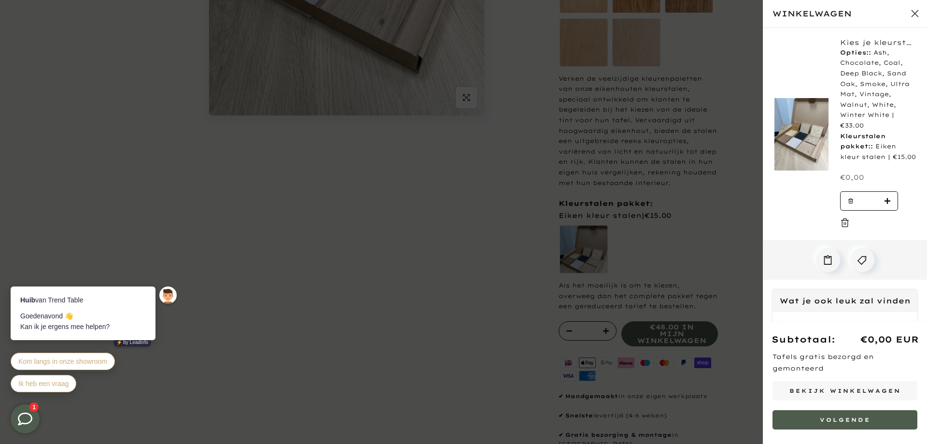
click at [723, 212] on div at bounding box center [463, 222] width 927 height 444
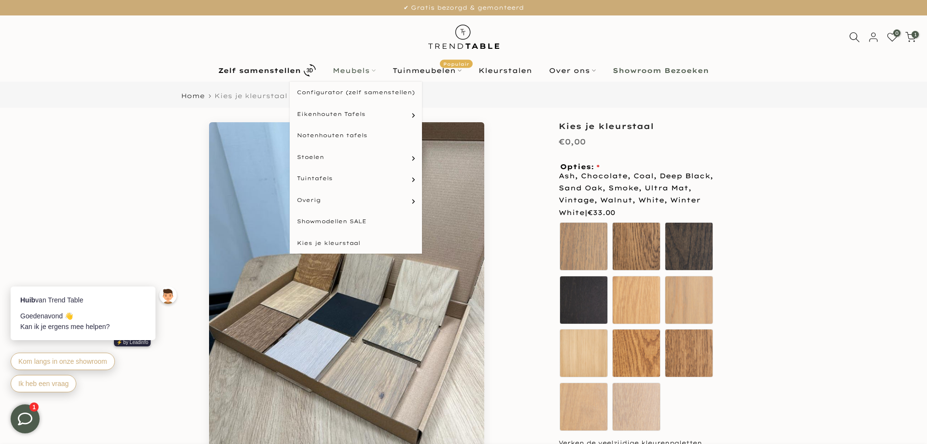
click at [362, 71] on link "Meubels" at bounding box center [355, 71] width 60 height 12
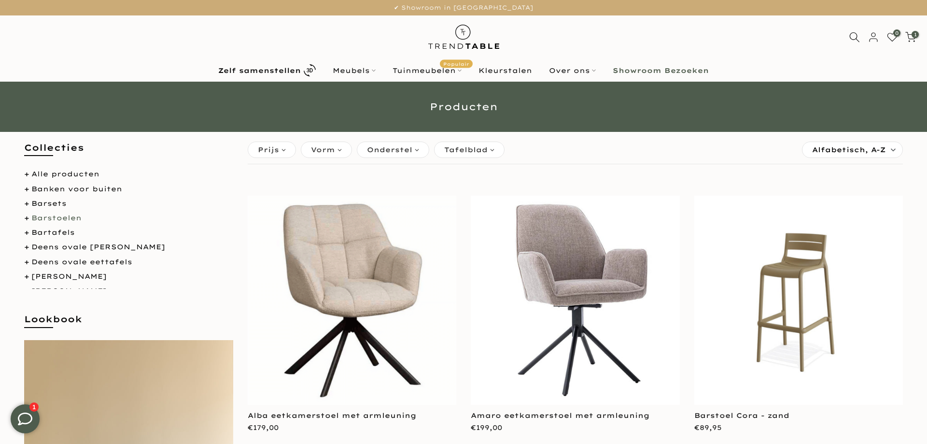
click at [61, 219] on link "Barstoelen" at bounding box center [56, 217] width 50 height 9
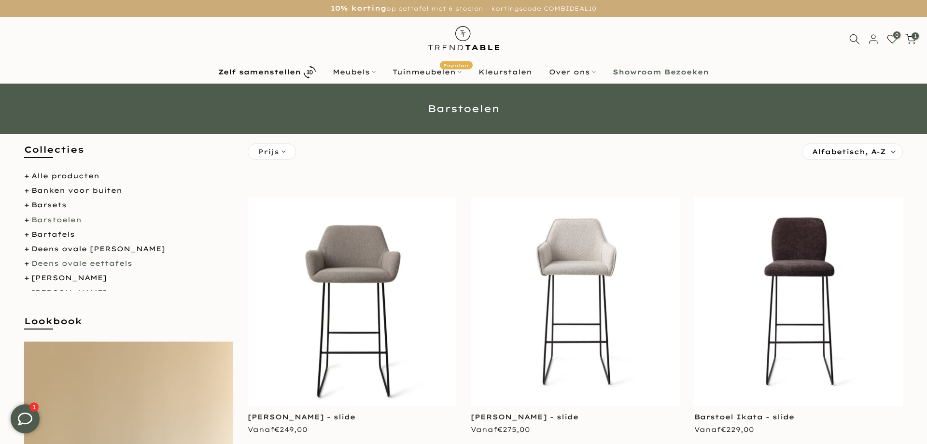
click at [92, 264] on link "Deens ovale eettafels" at bounding box center [81, 263] width 101 height 9
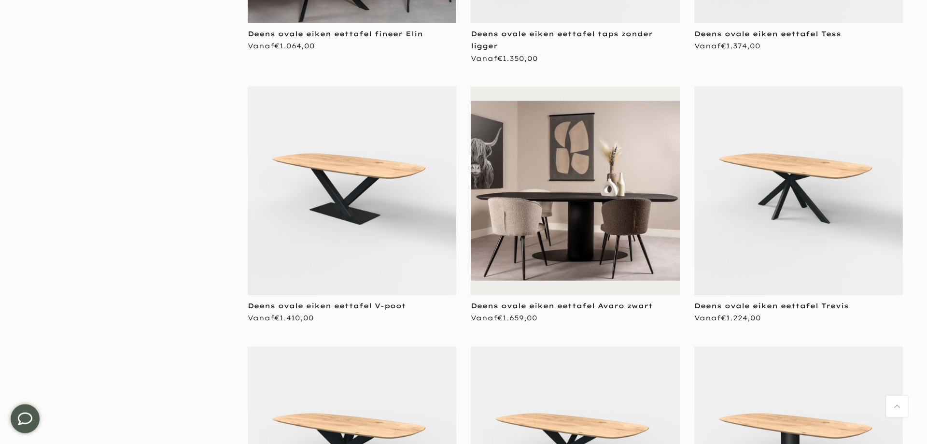
scroll to position [719, 0]
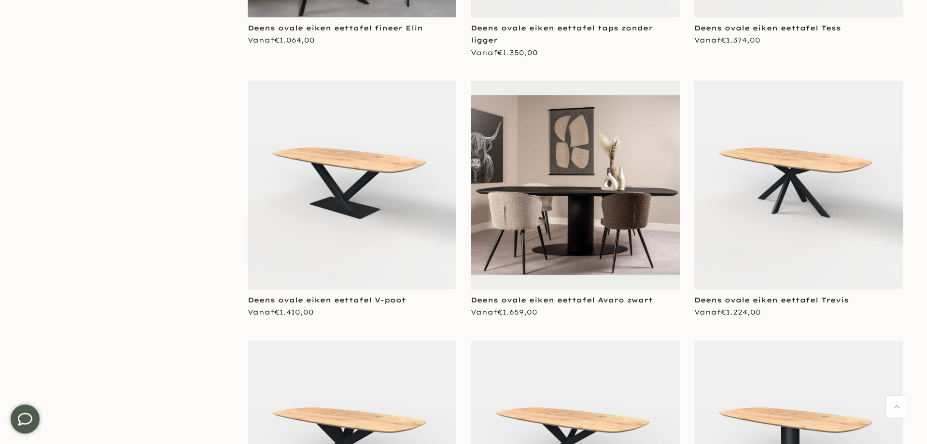
click at [317, 205] on img at bounding box center [352, 185] width 209 height 209
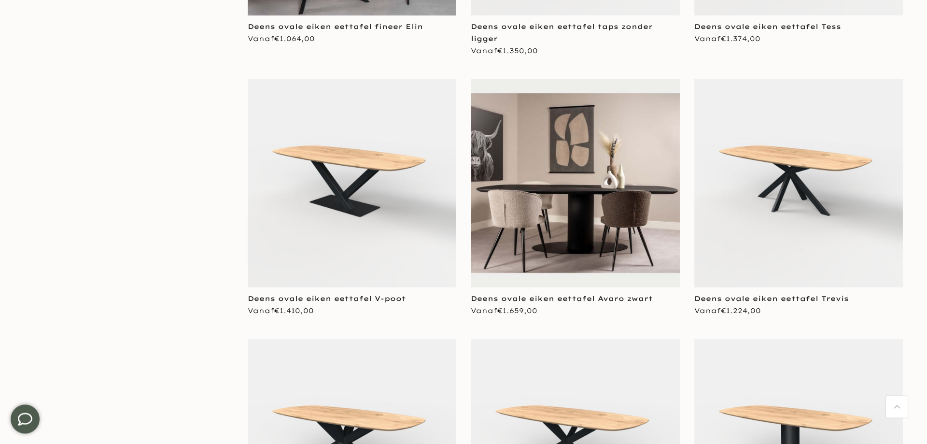
scroll to position [717, 0]
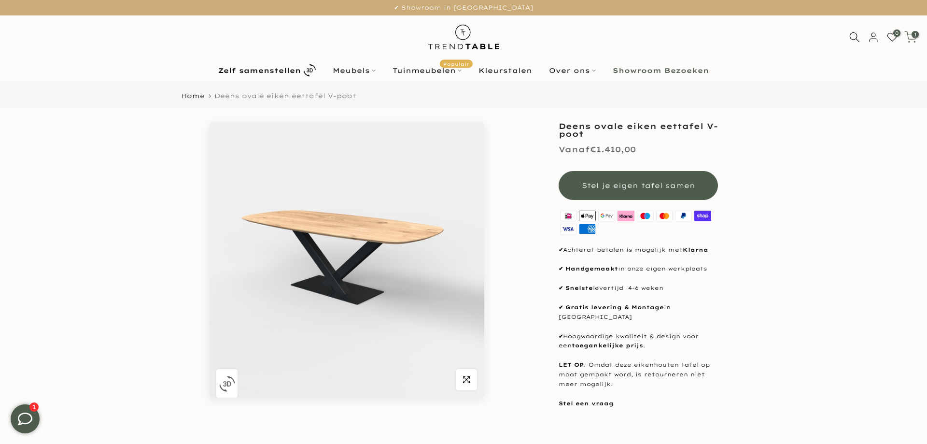
click at [914, 39] on use at bounding box center [910, 36] width 11 height 11
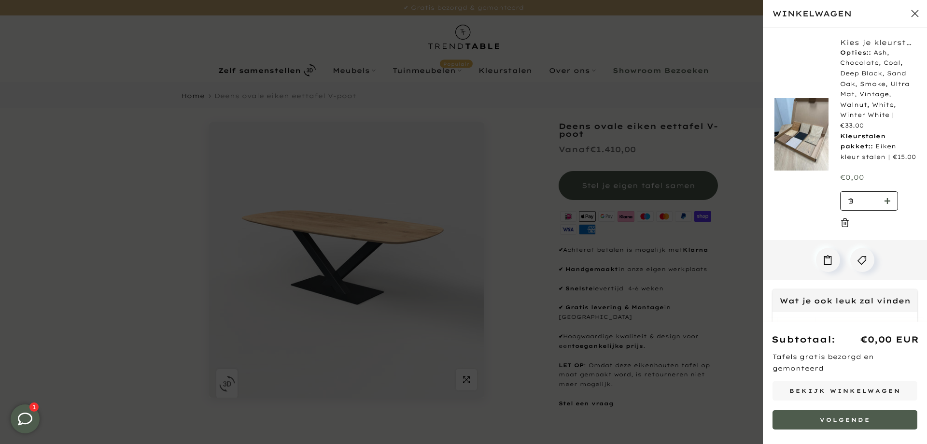
click at [889, 201] on icon "button" at bounding box center [888, 201] width 6 height 6
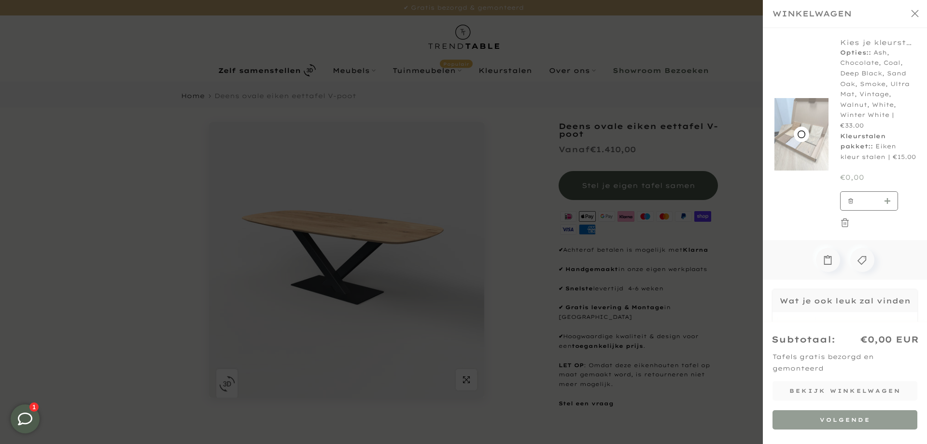
type input "*"
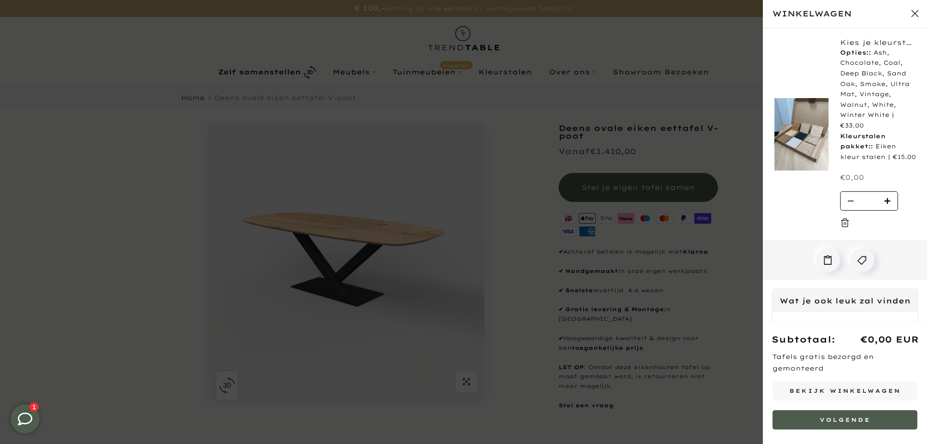
click at [849, 201] on icon "button" at bounding box center [851, 200] width 6 height 1
type input "*"
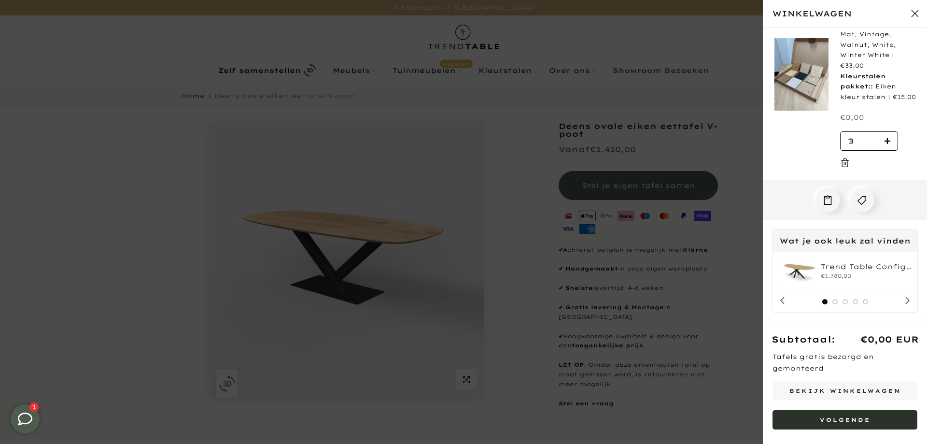
click at [856, 421] on button "Volgende" at bounding box center [845, 419] width 145 height 19
